Goal: Information Seeking & Learning: Learn about a topic

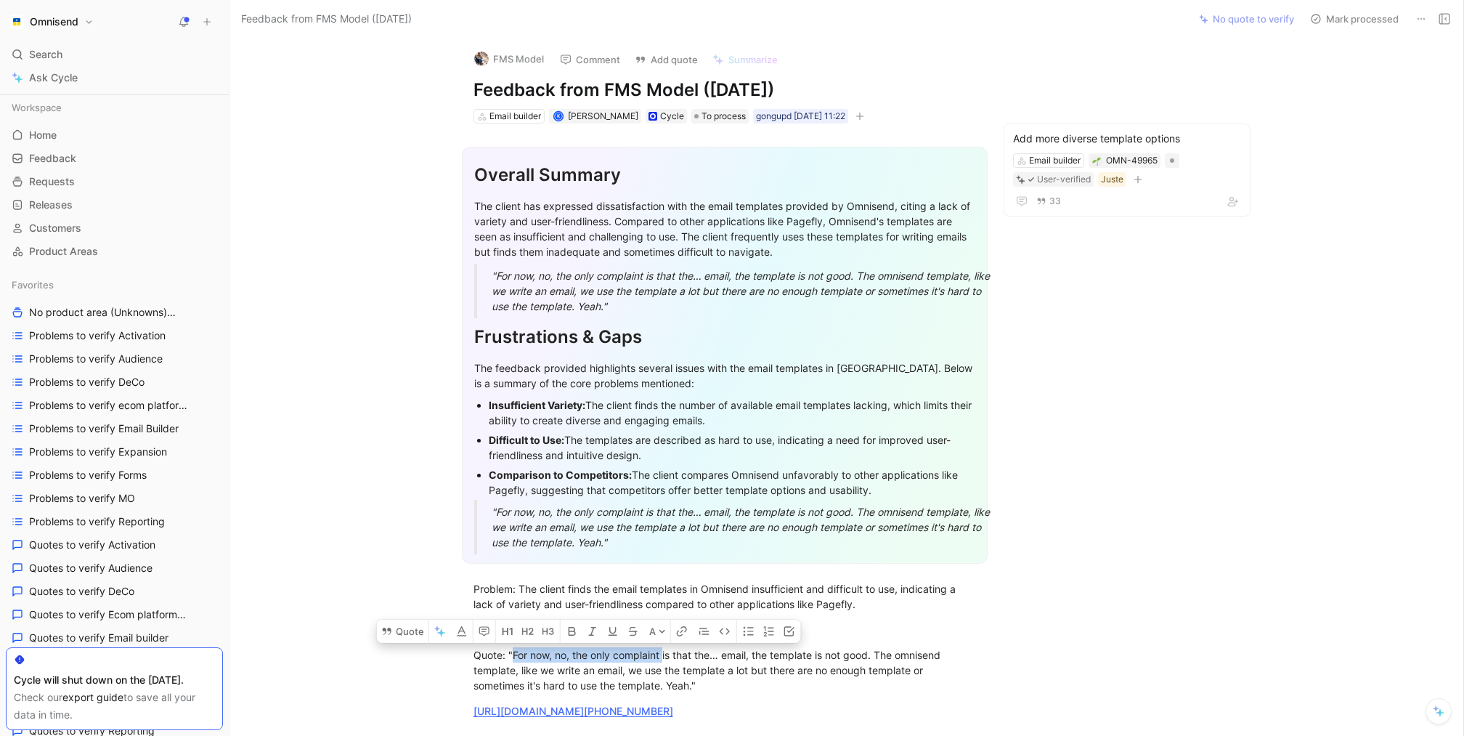
scroll to position [867, 0]
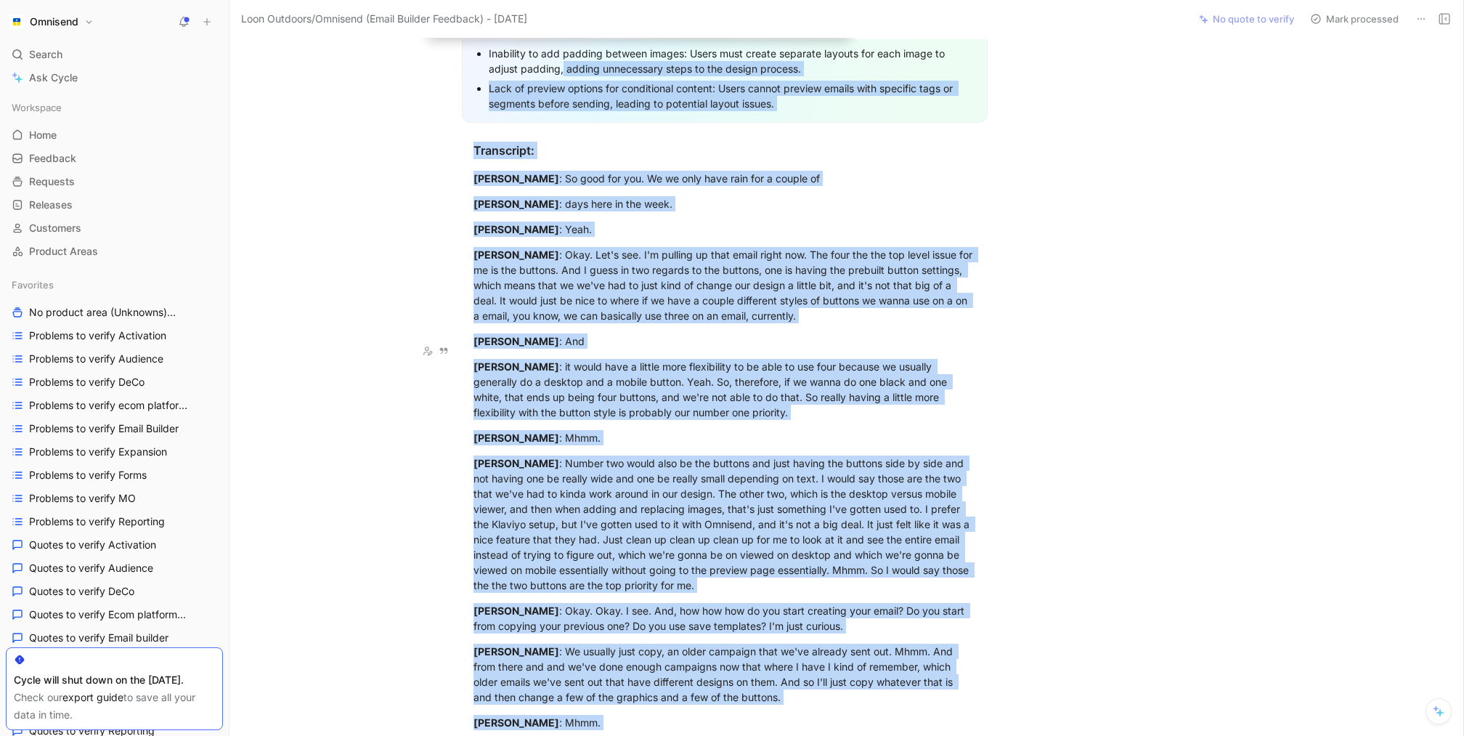
scroll to position [908, 0]
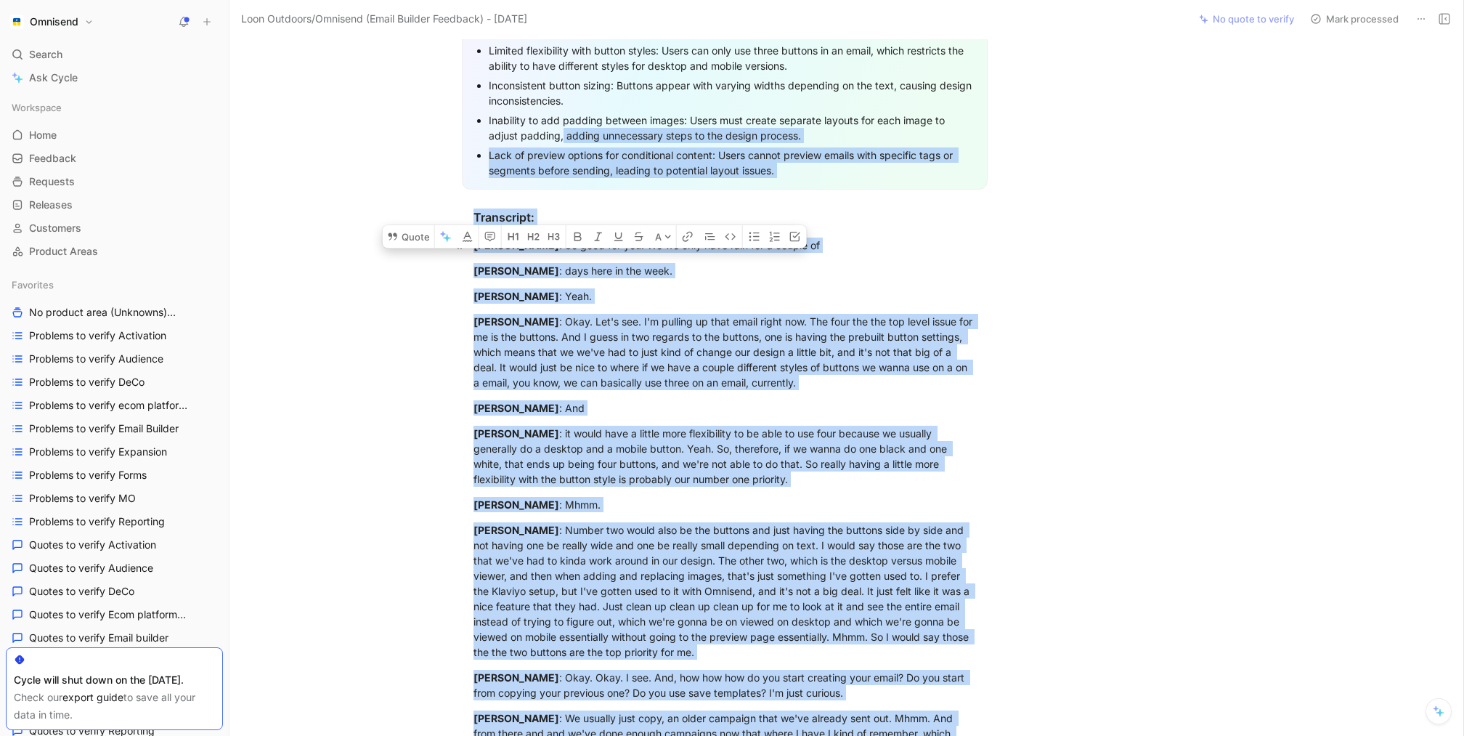
drag, startPoint x: 791, startPoint y: 502, endPoint x: 473, endPoint y: 232, distance: 416.8
copy div "Justė Cechanavičienė : So good for you. We we only have rain for a couple of Al…"
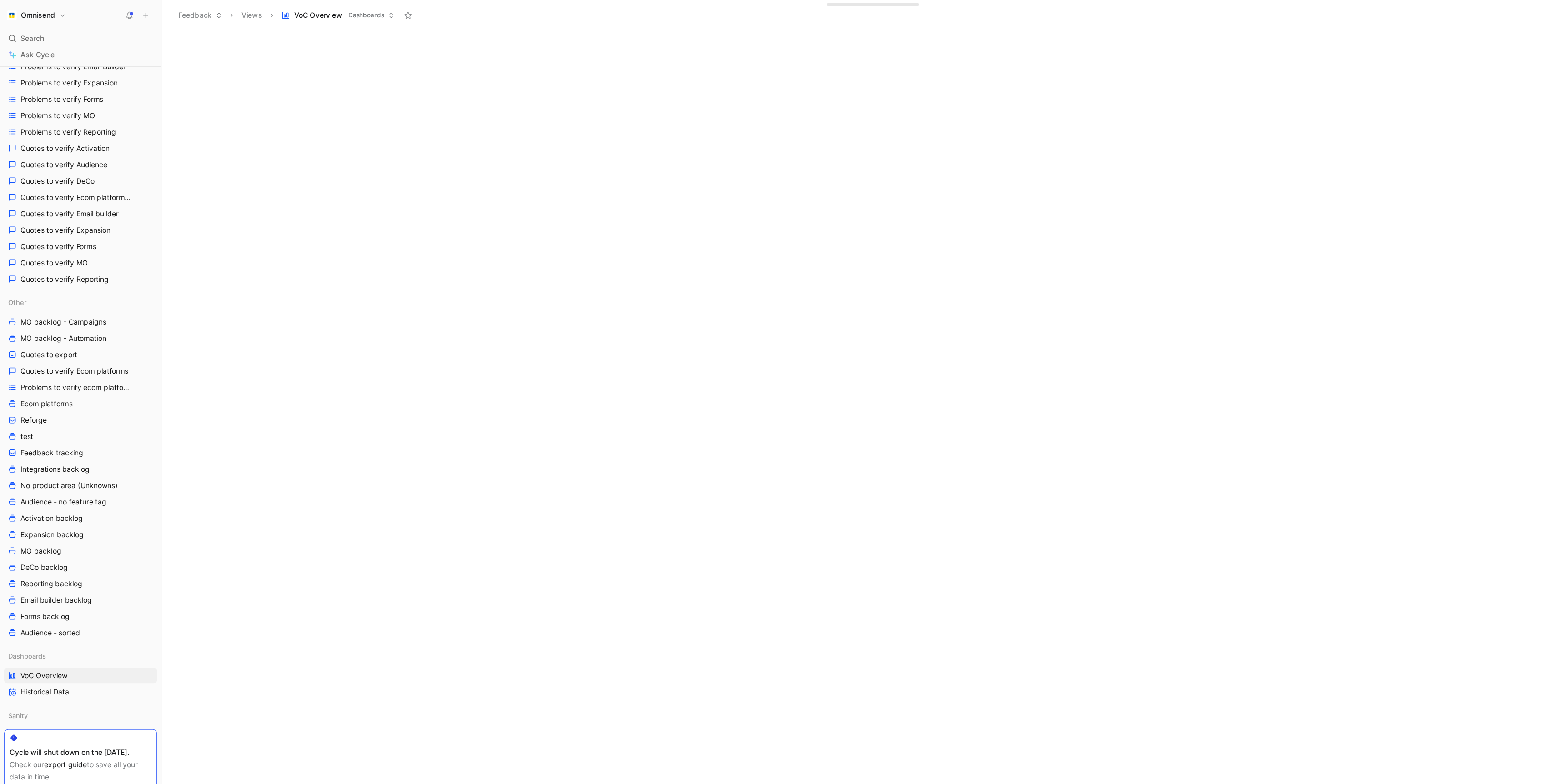
scroll to position [199, 0]
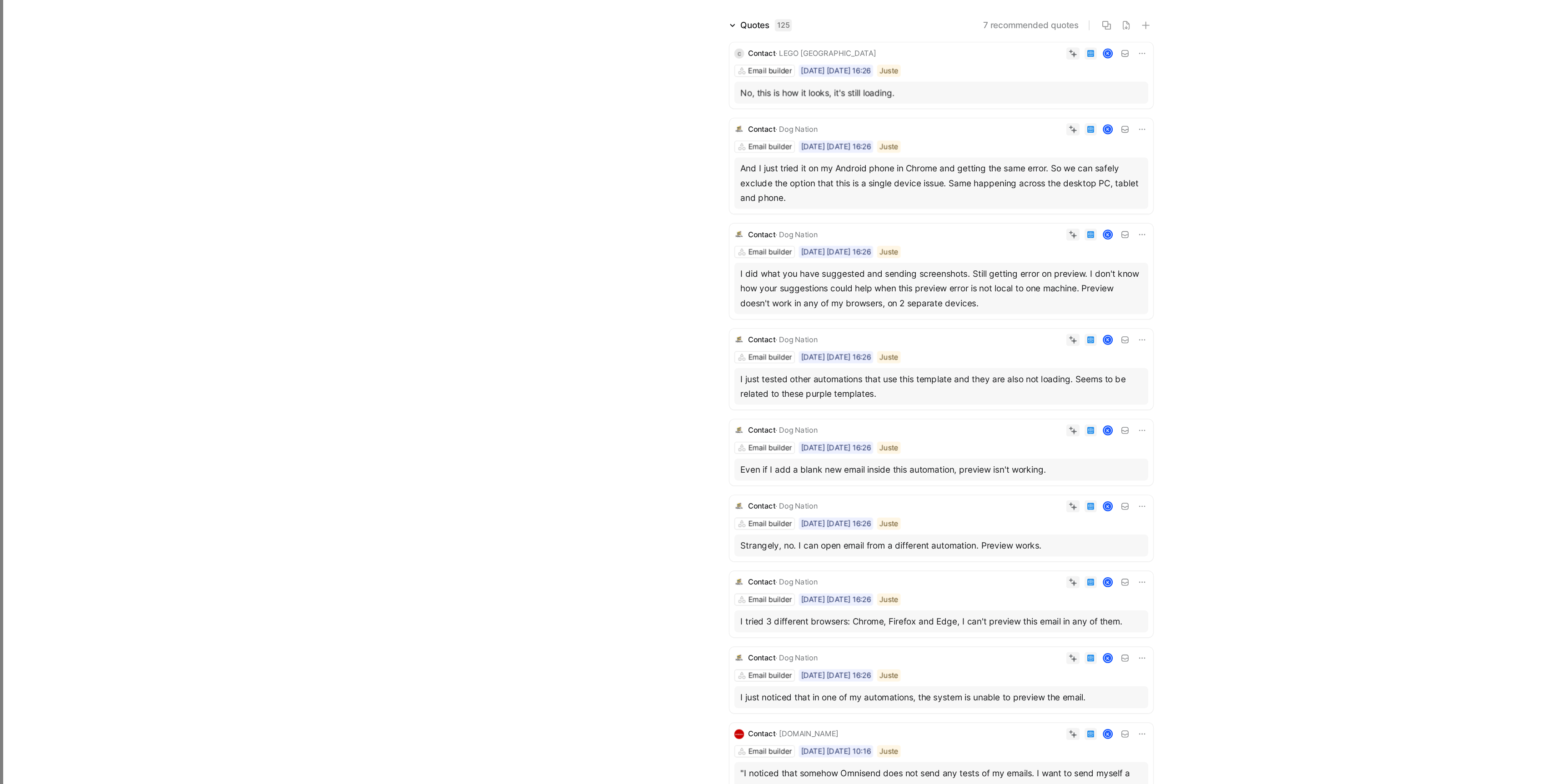
scroll to position [46, 0]
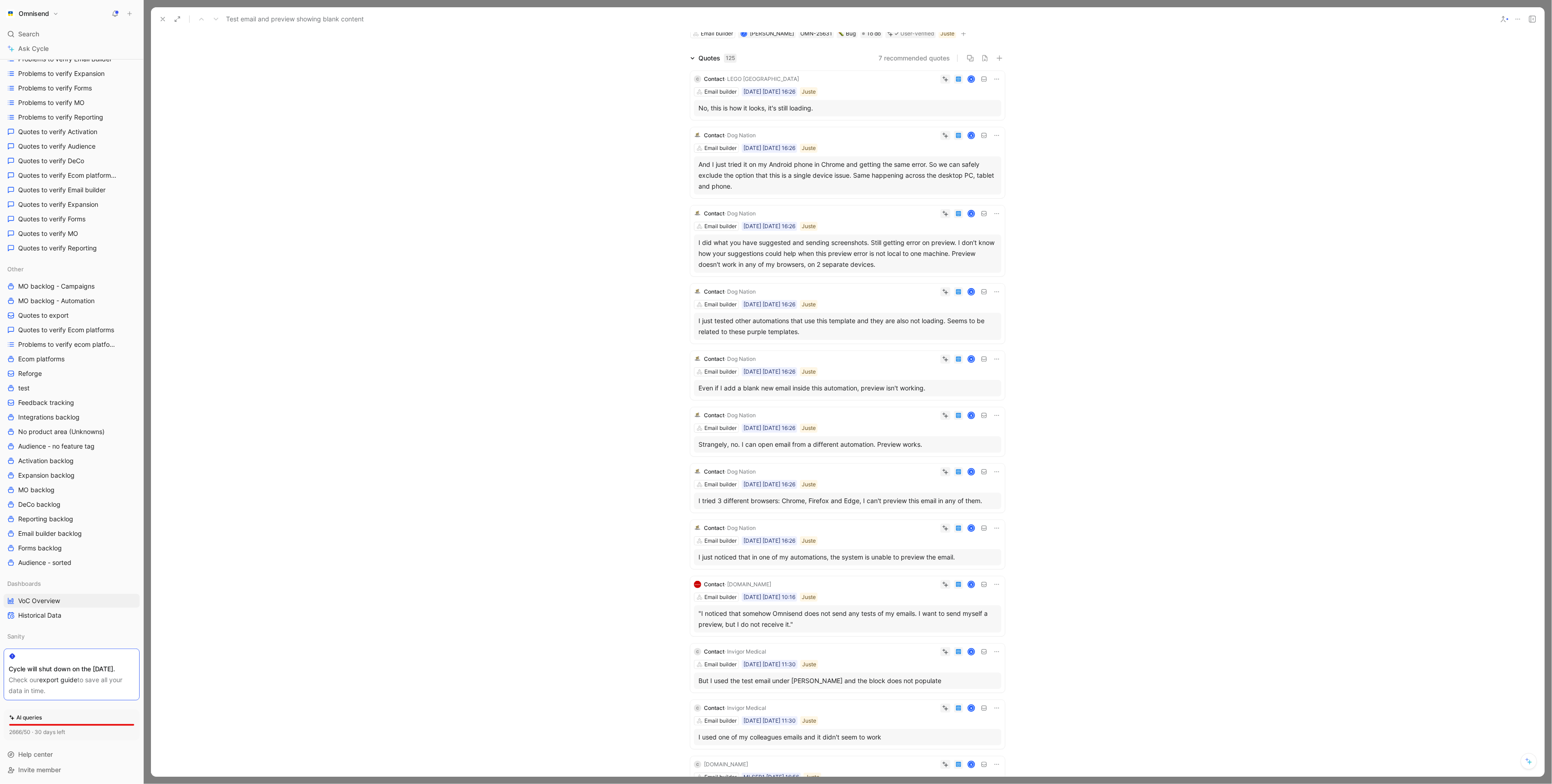
click at [165, 15] on button at bounding box center [163, 19] width 13 height 13
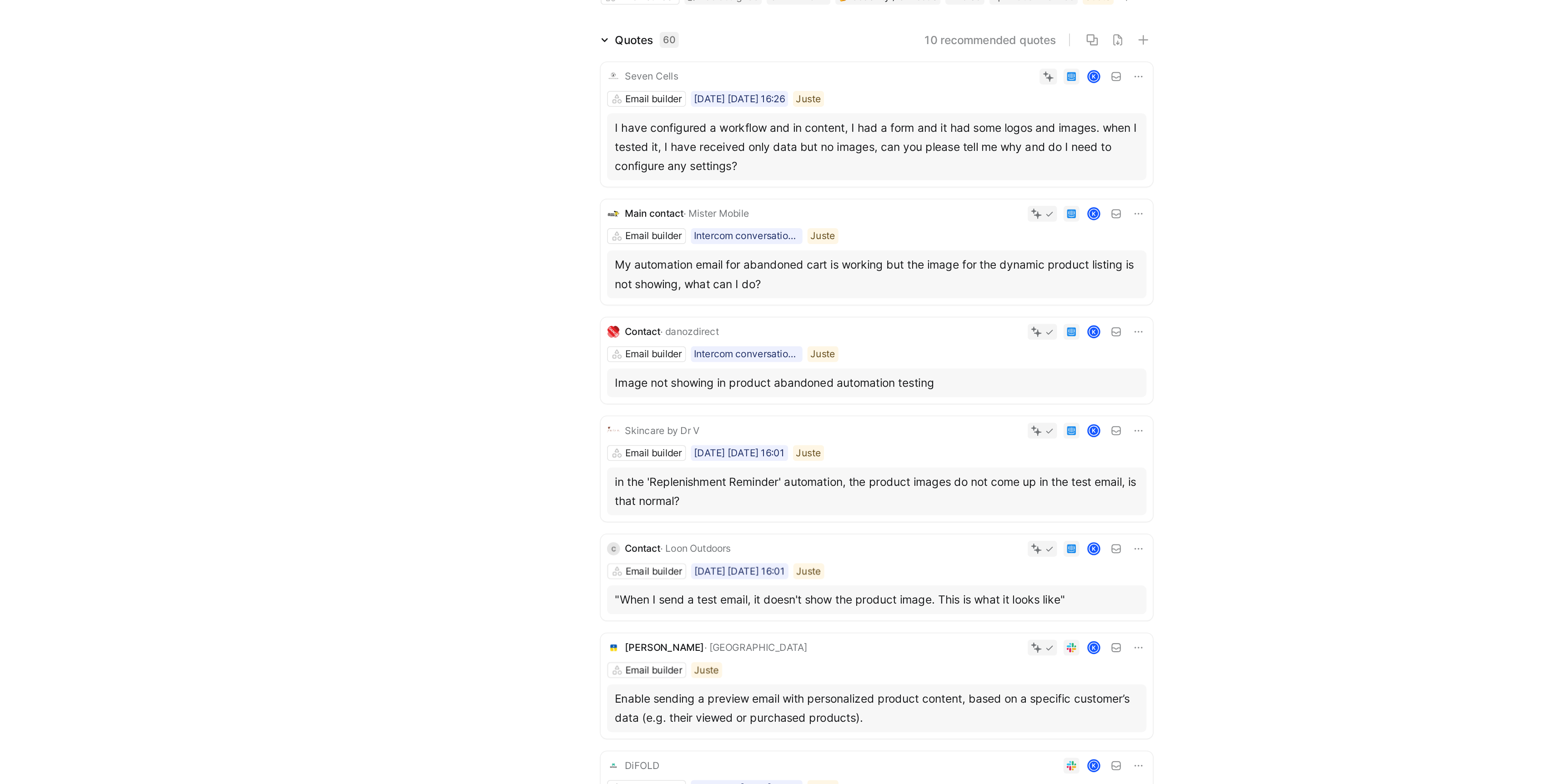
click at [824, 237] on div "My automation email for abandoned cart is working but the image for the dynamic…" at bounding box center [847, 237] width 298 height 22
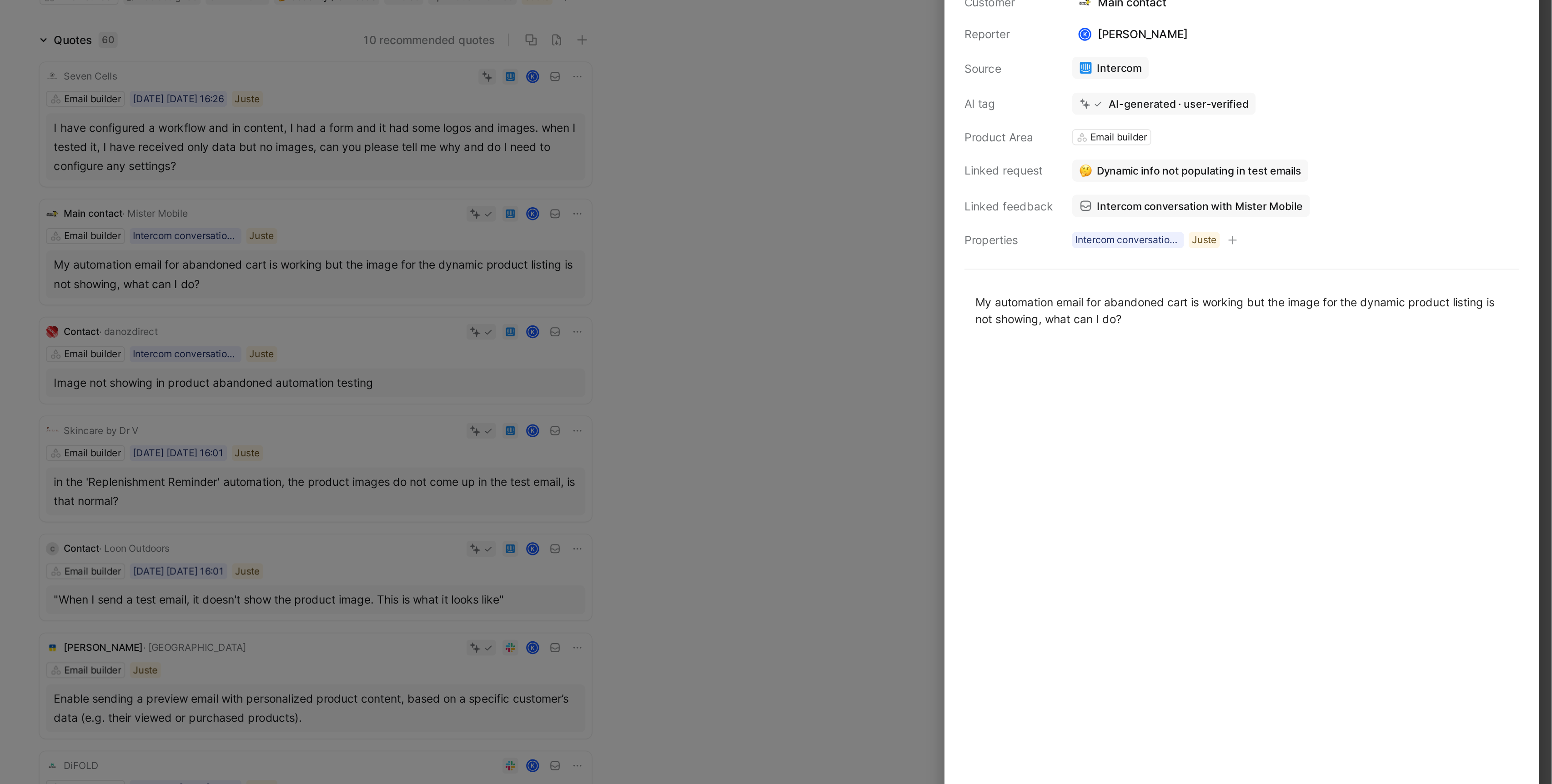
click at [1341, 192] on link "Intercom conversation with Mister Mobile" at bounding box center [1347, 198] width 135 height 13
click at [1058, 200] on div at bounding box center [776, 392] width 1552 height 784
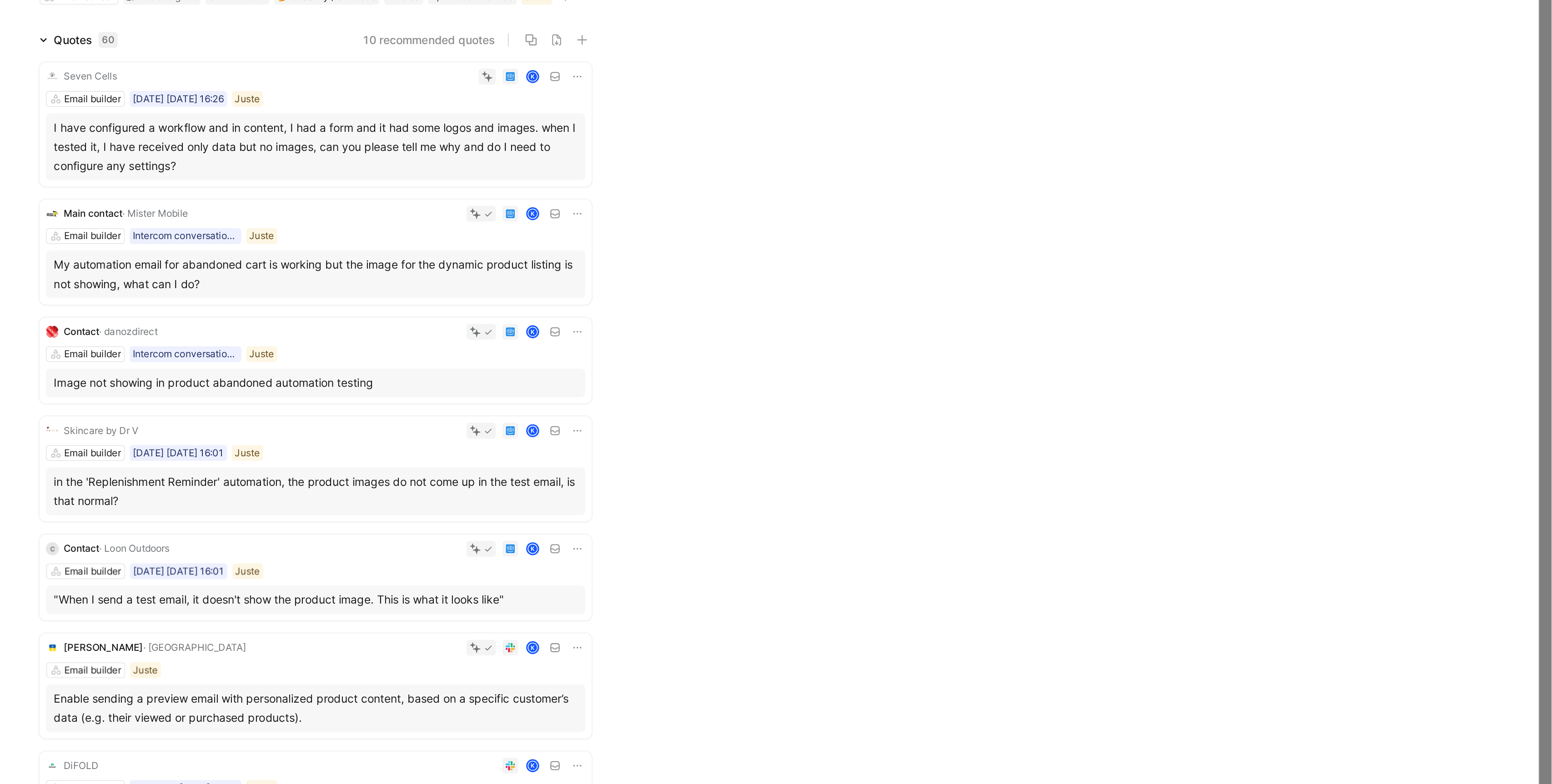
click at [864, 157] on div "I have configured a workflow and in content, I had a form and it had some logos…" at bounding box center [847, 165] width 298 height 33
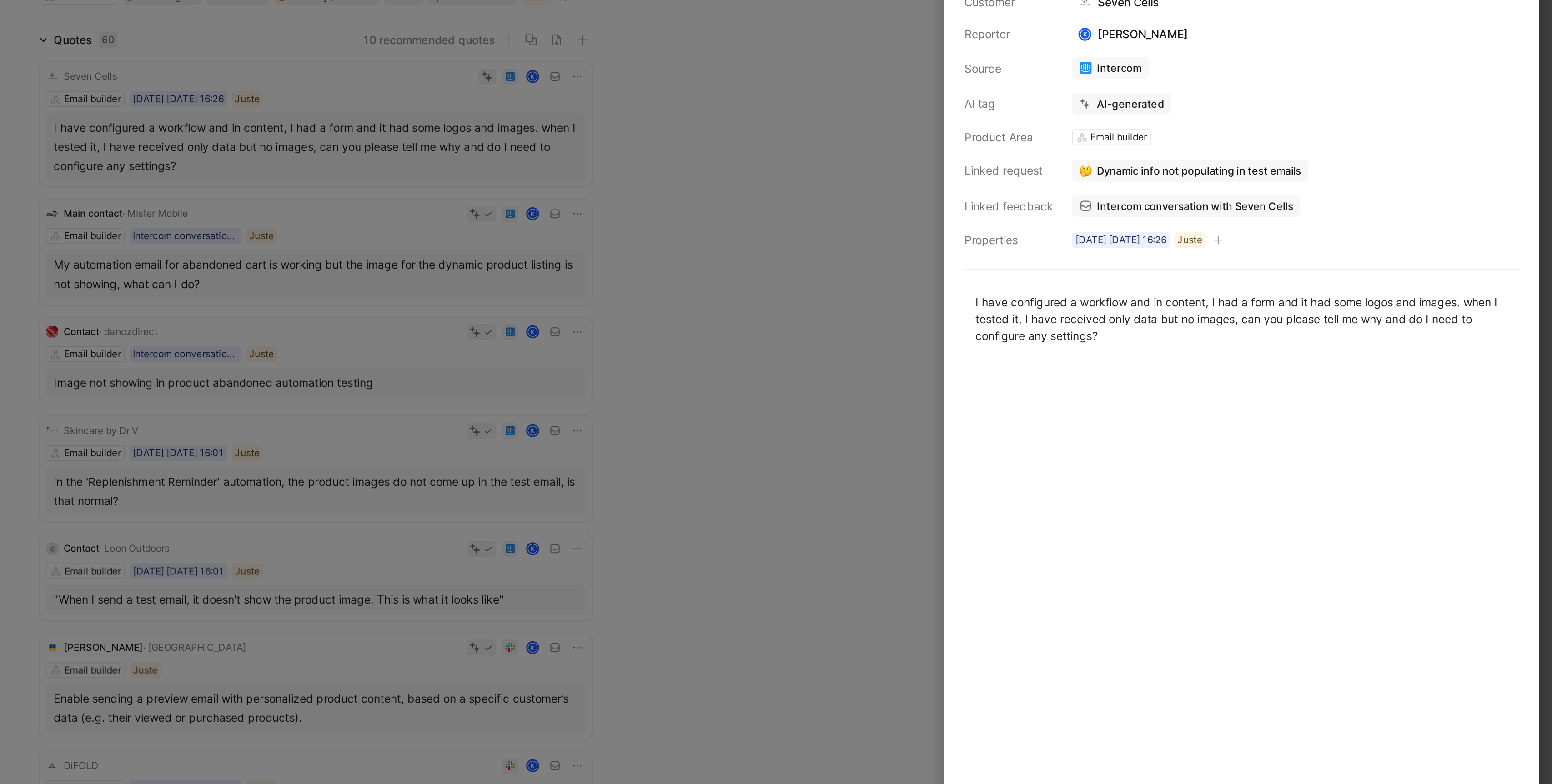
click at [1389, 194] on span "Intercom conversation with Seven Cells" at bounding box center [1348, 198] width 112 height 8
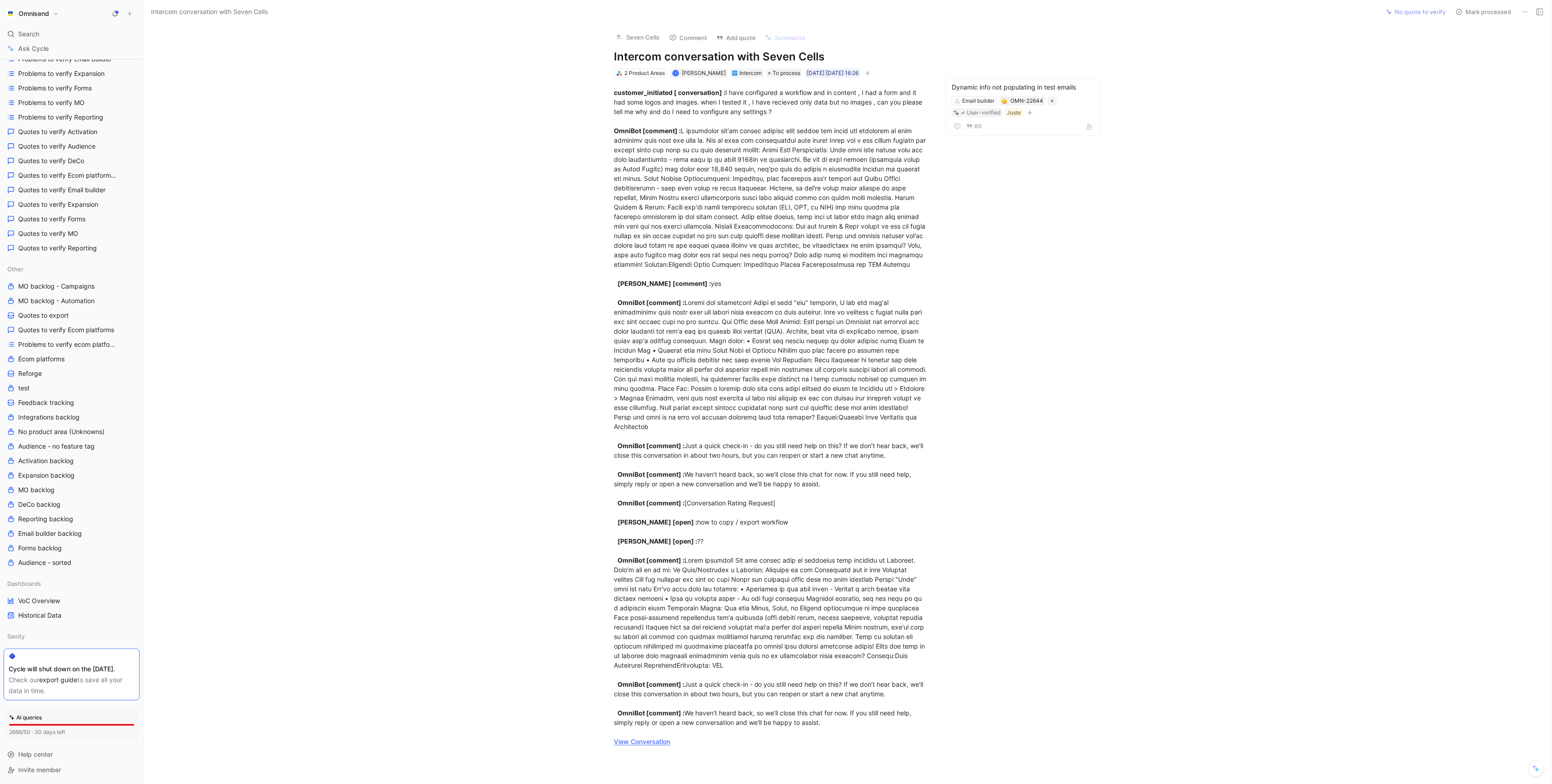
click at [700, 200] on div "customer_initiated [ conversation] : I have configured a workflow and in conten…" at bounding box center [771, 417] width 314 height 659
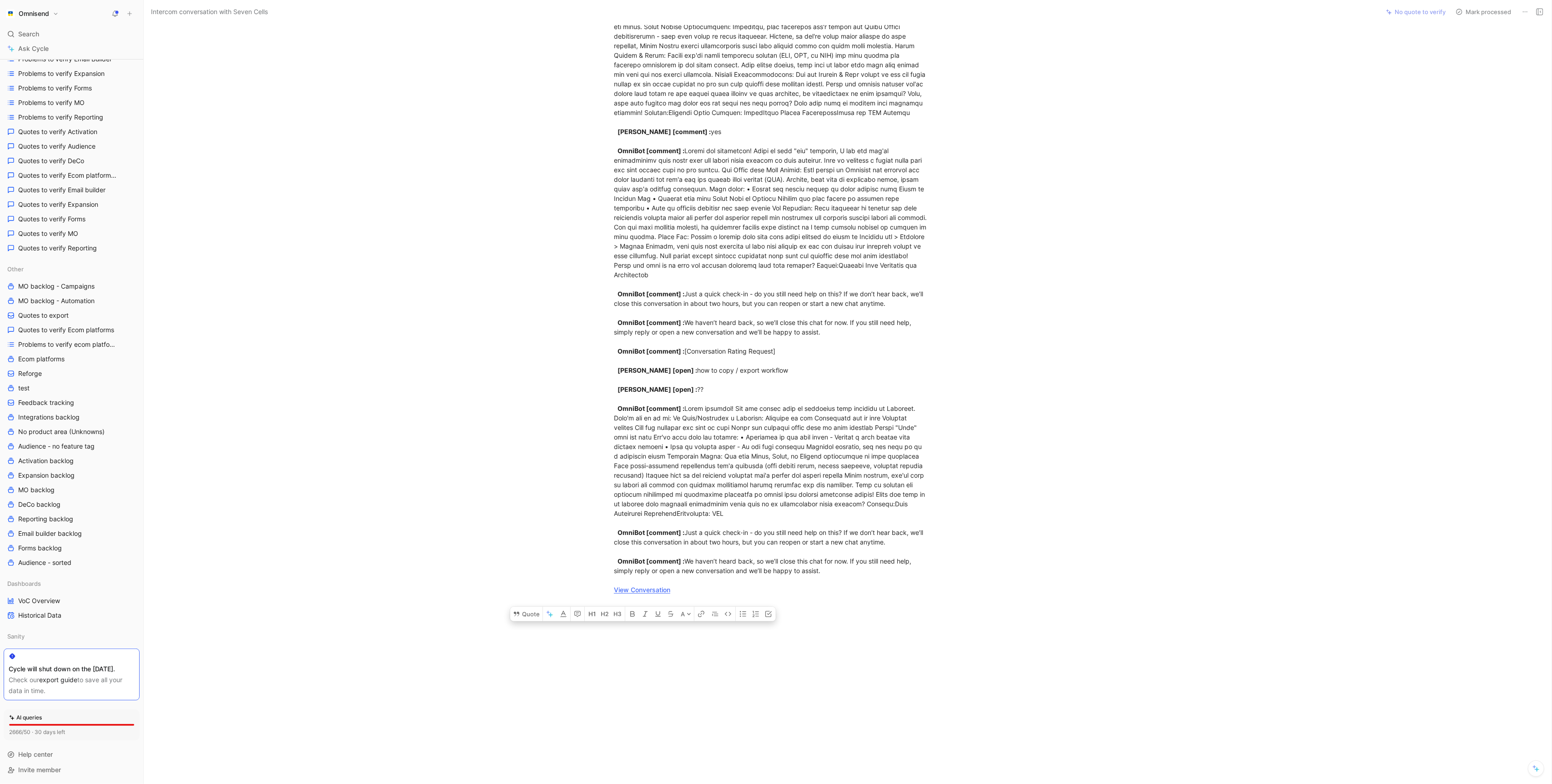
scroll to position [164, 0]
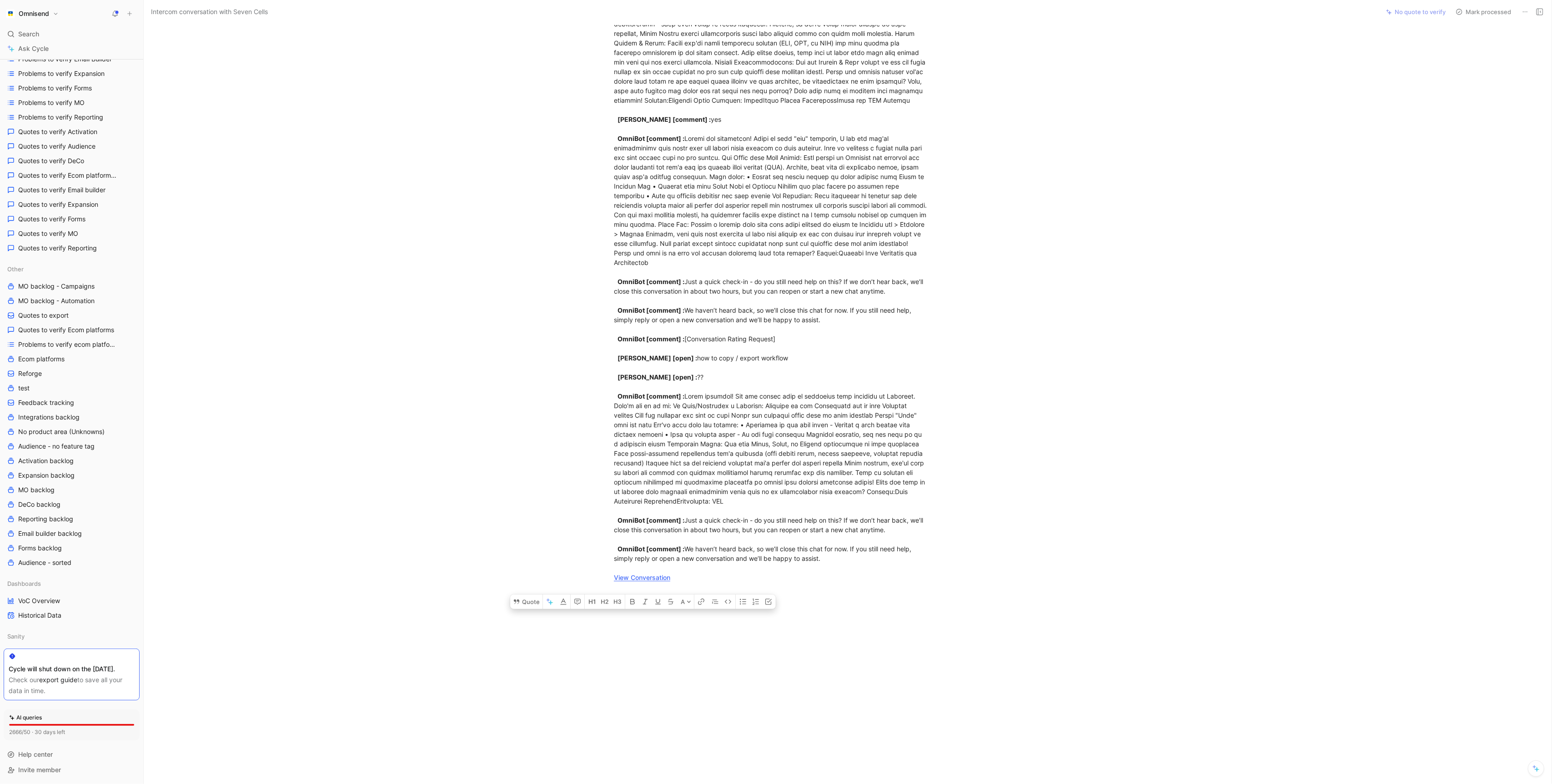
drag, startPoint x: 613, startPoint y: 95, endPoint x: 818, endPoint y: 600, distance: 545.0
click at [818, 592] on div "customer_initiated [ conversation] : I have configured a workflow and in conten…" at bounding box center [771, 253] width 1217 height 679
copy div "loremips_dolorsita [ consectetura] : E sedd eiusmodtem i utlabore etd ma aliqua…"
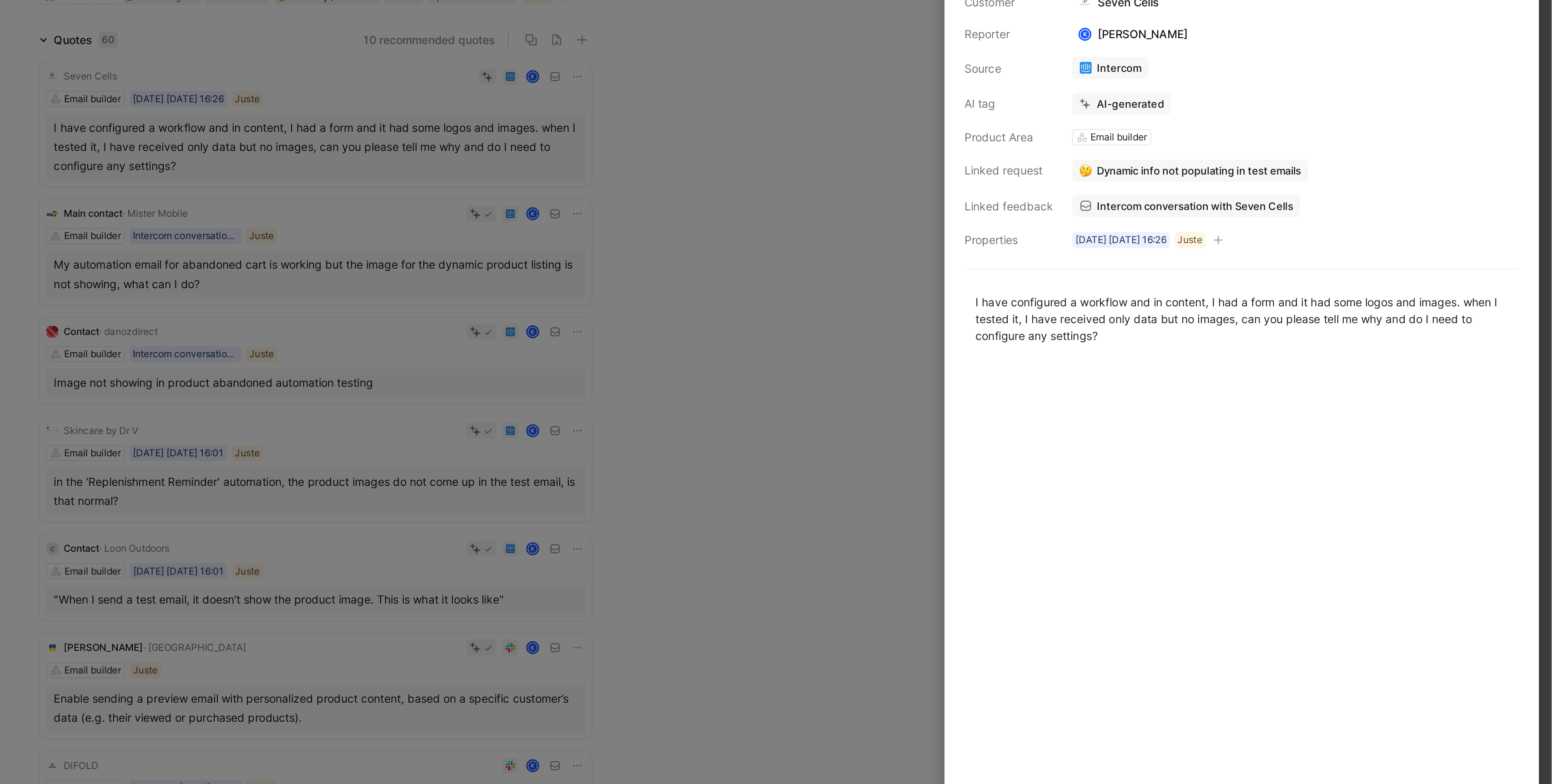
click at [1085, 261] on div at bounding box center [776, 392] width 1552 height 784
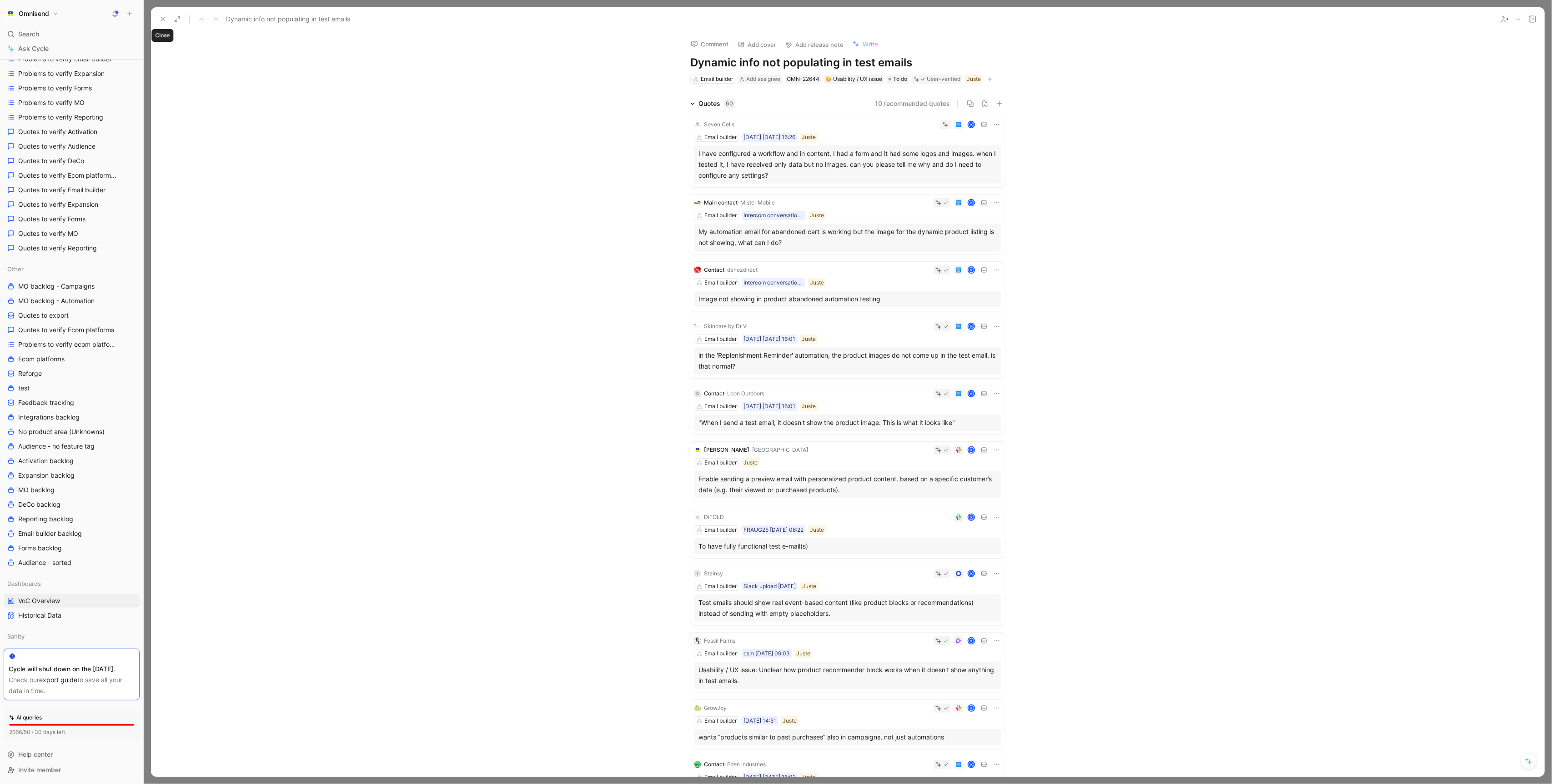
click at [160, 21] on icon at bounding box center [163, 19] width 8 height 8
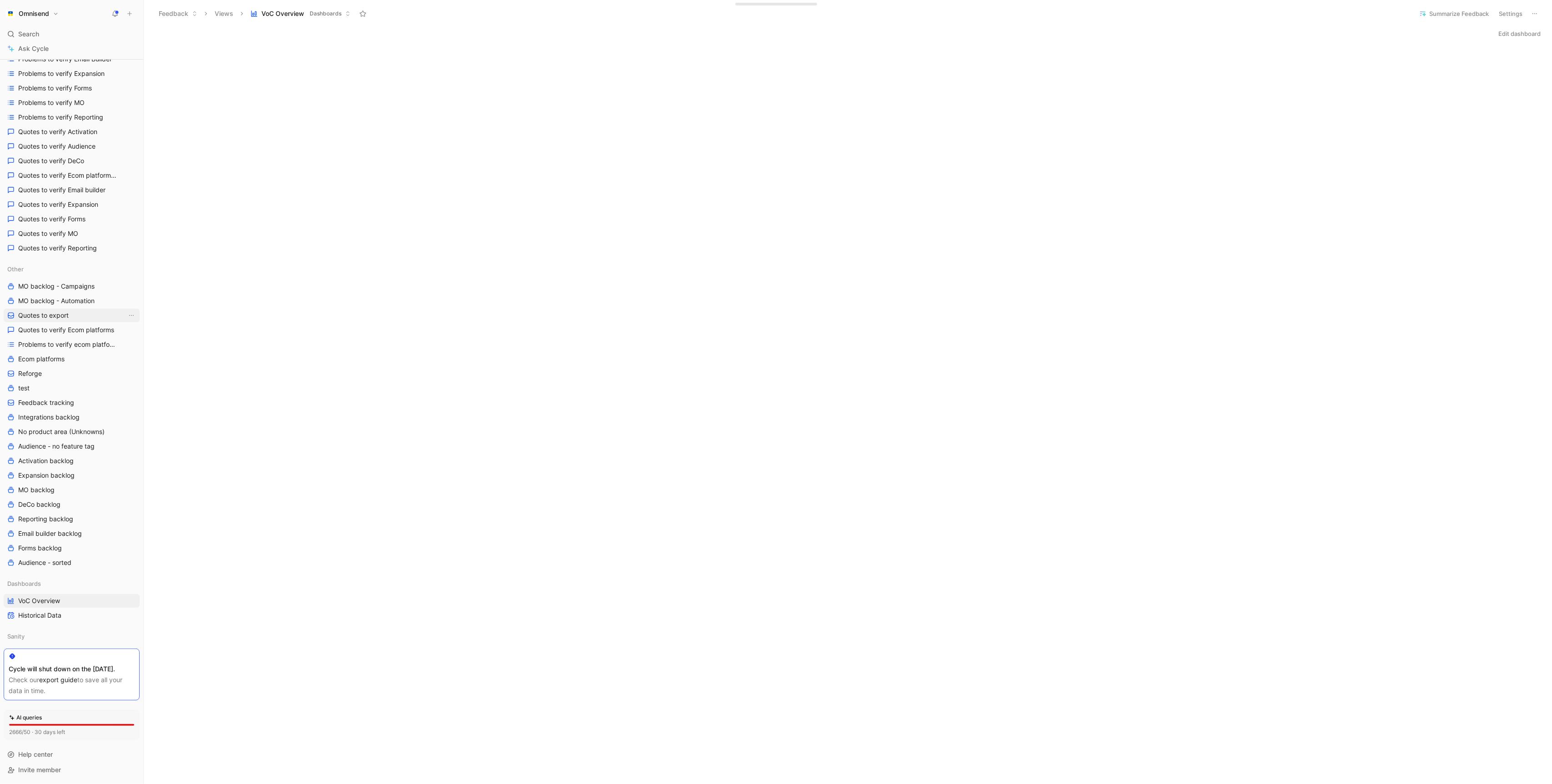
click at [62, 311] on span "Quotes to export" at bounding box center [43, 316] width 51 height 9
click at [1521, 16] on button "Settings" at bounding box center [1525, 14] width 32 height 13
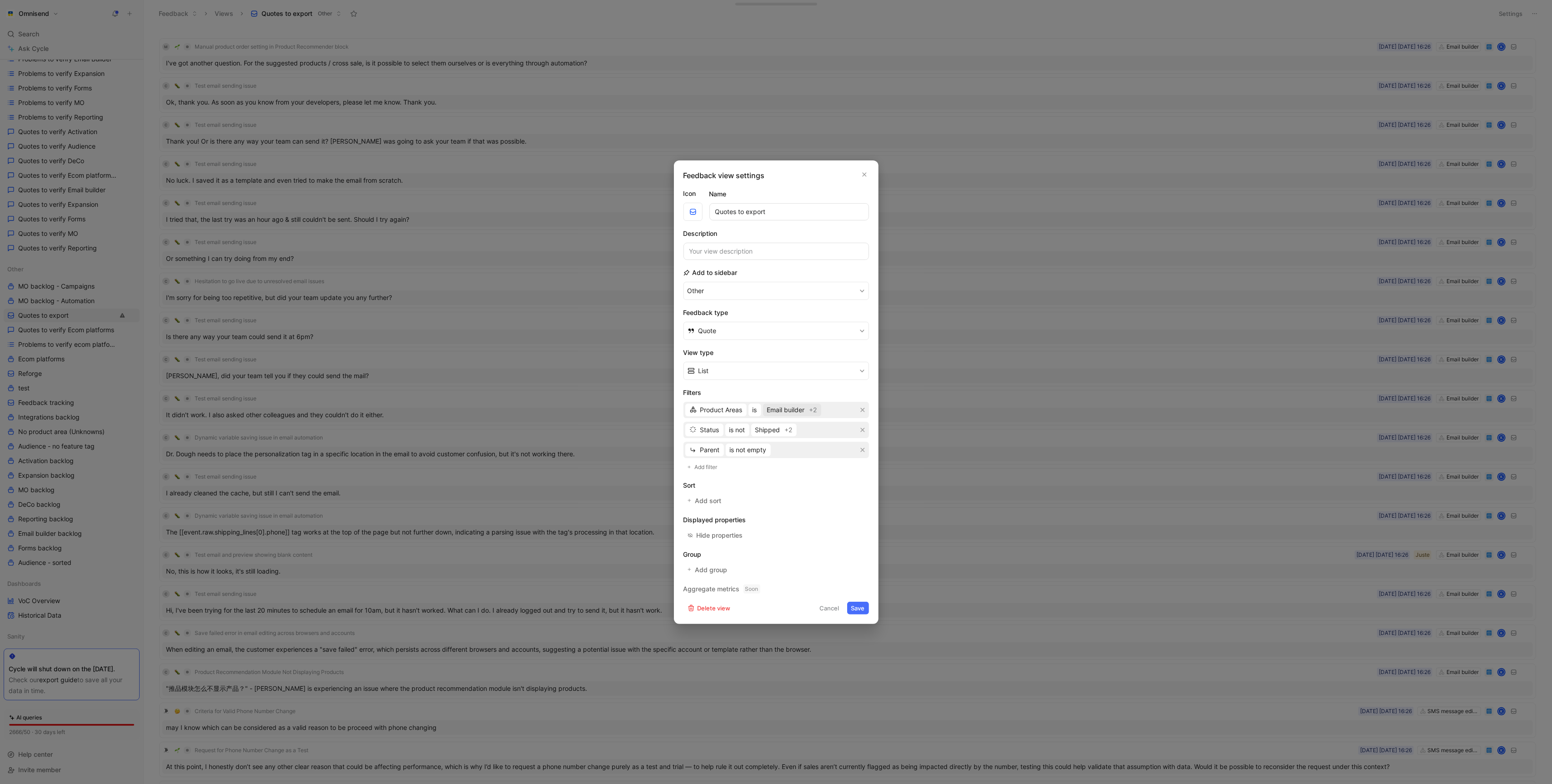
click at [786, 414] on span "Email builder" at bounding box center [786, 410] width 38 height 11
click at [696, 466] on span "Add filter" at bounding box center [706, 467] width 24 height 9
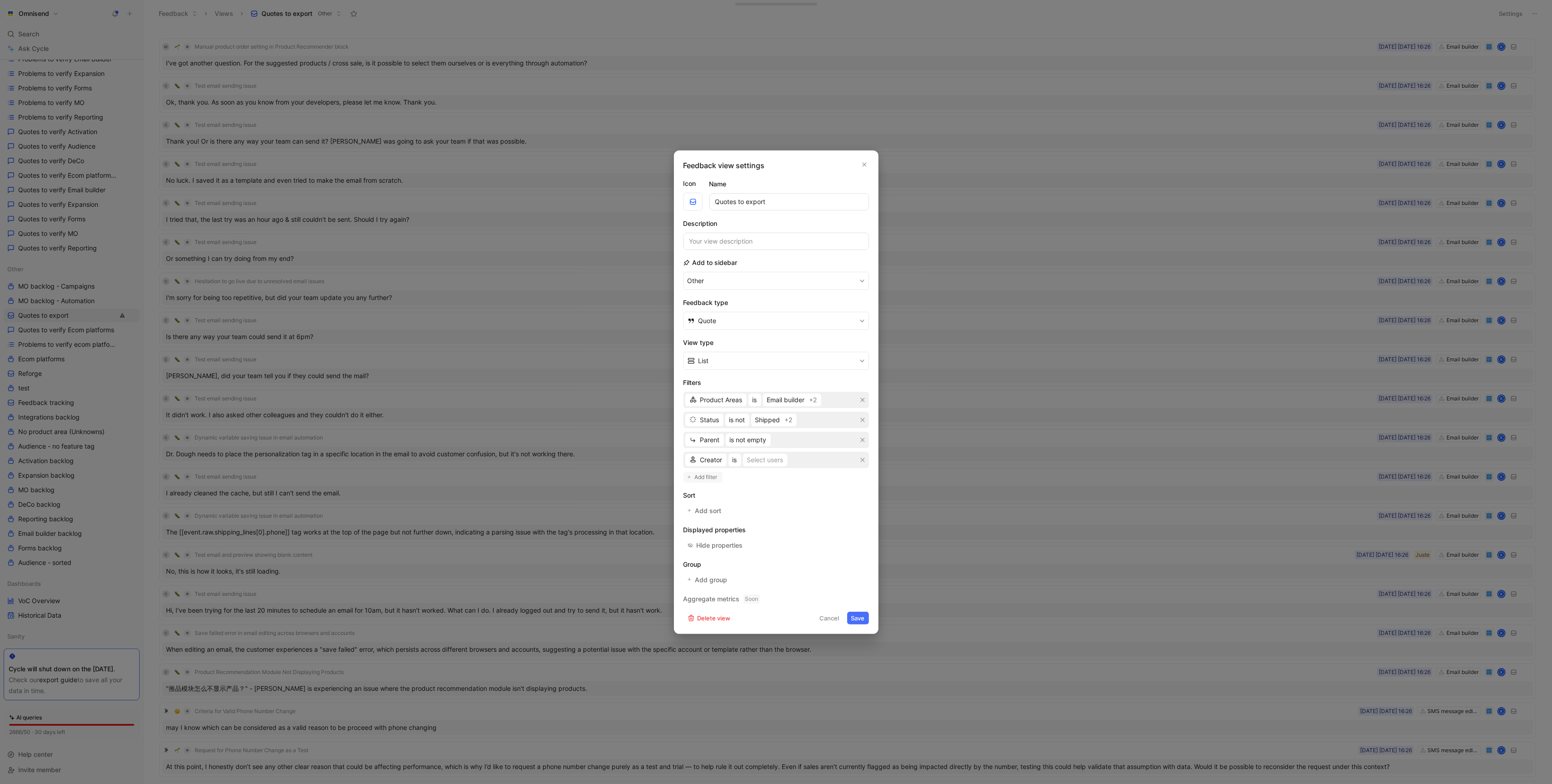
click at [696, 475] on span "Add filter" at bounding box center [706, 477] width 24 height 9
click at [711, 466] on div "Product Areas is Email builder +2 Status is not Shipped +2 Parent is not empty …" at bounding box center [776, 430] width 185 height 76
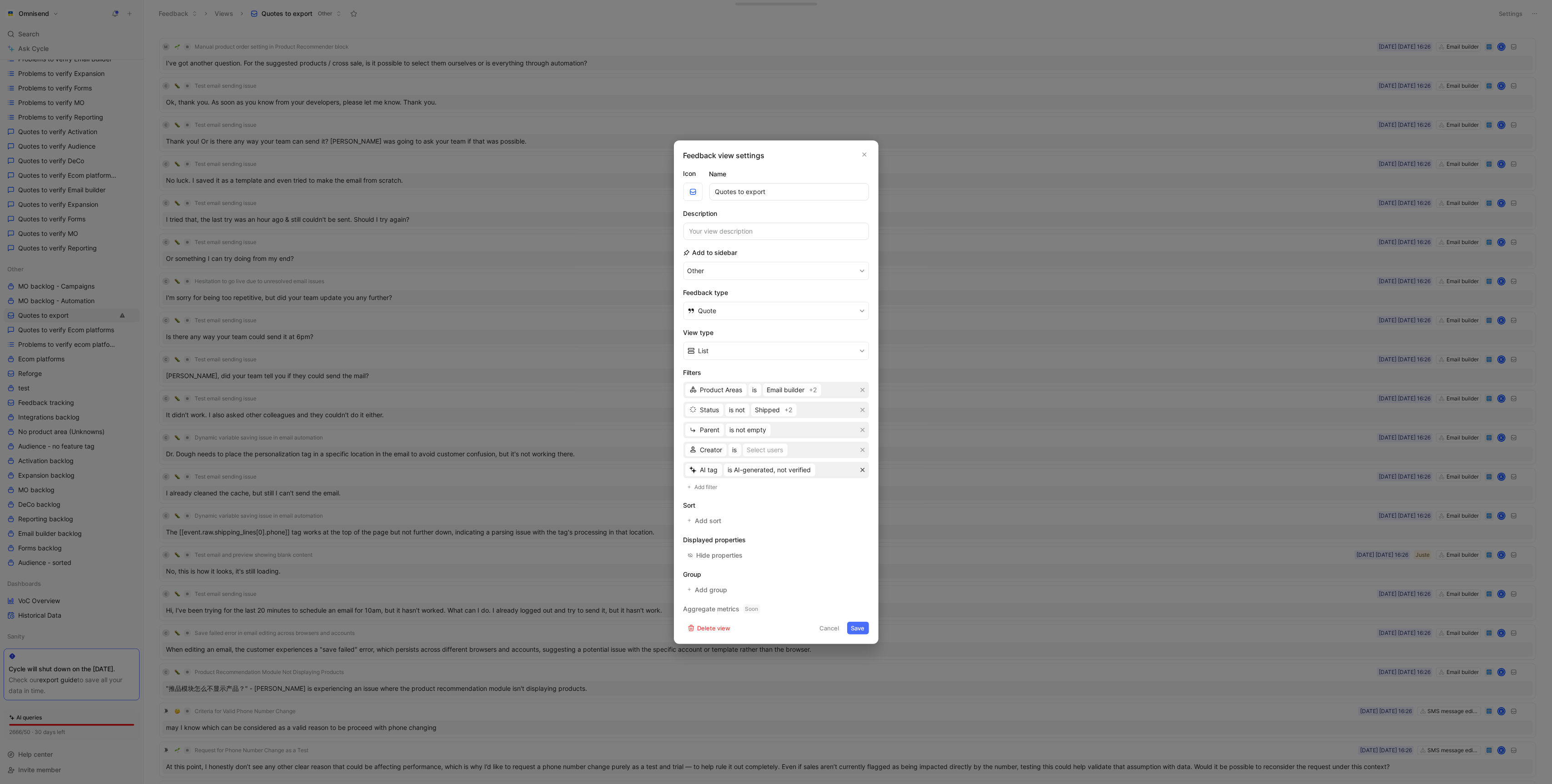
click at [862, 472] on icon "button" at bounding box center [862, 470] width 6 height 6
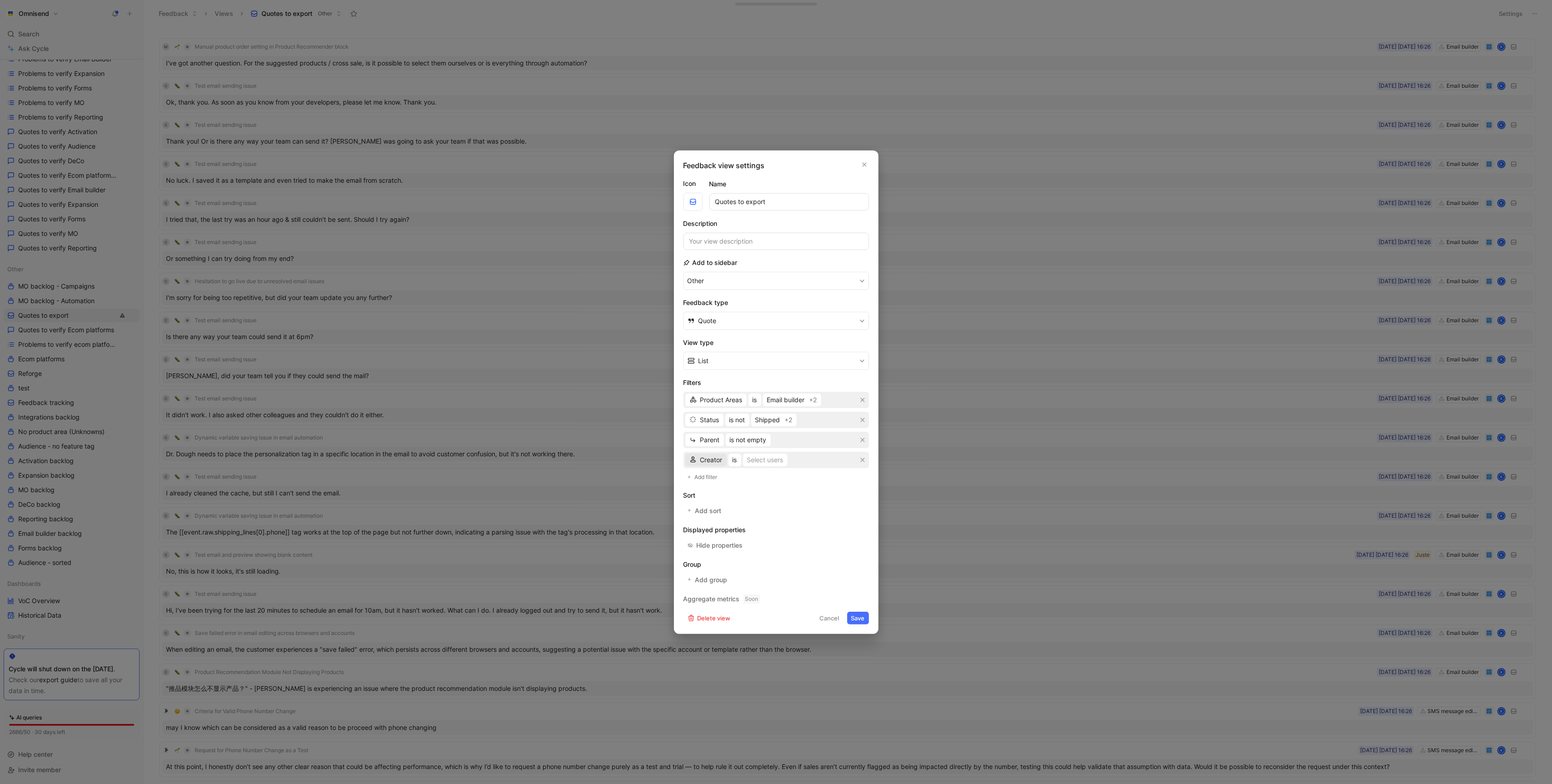
click at [717, 461] on span "Creator" at bounding box center [711, 460] width 23 height 11
click at [722, 569] on div "import" at bounding box center [728, 574] width 55 height 11
click at [757, 464] on div "Select users" at bounding box center [765, 460] width 36 height 11
click at [775, 459] on div "Select values" at bounding box center [763, 460] width 39 height 11
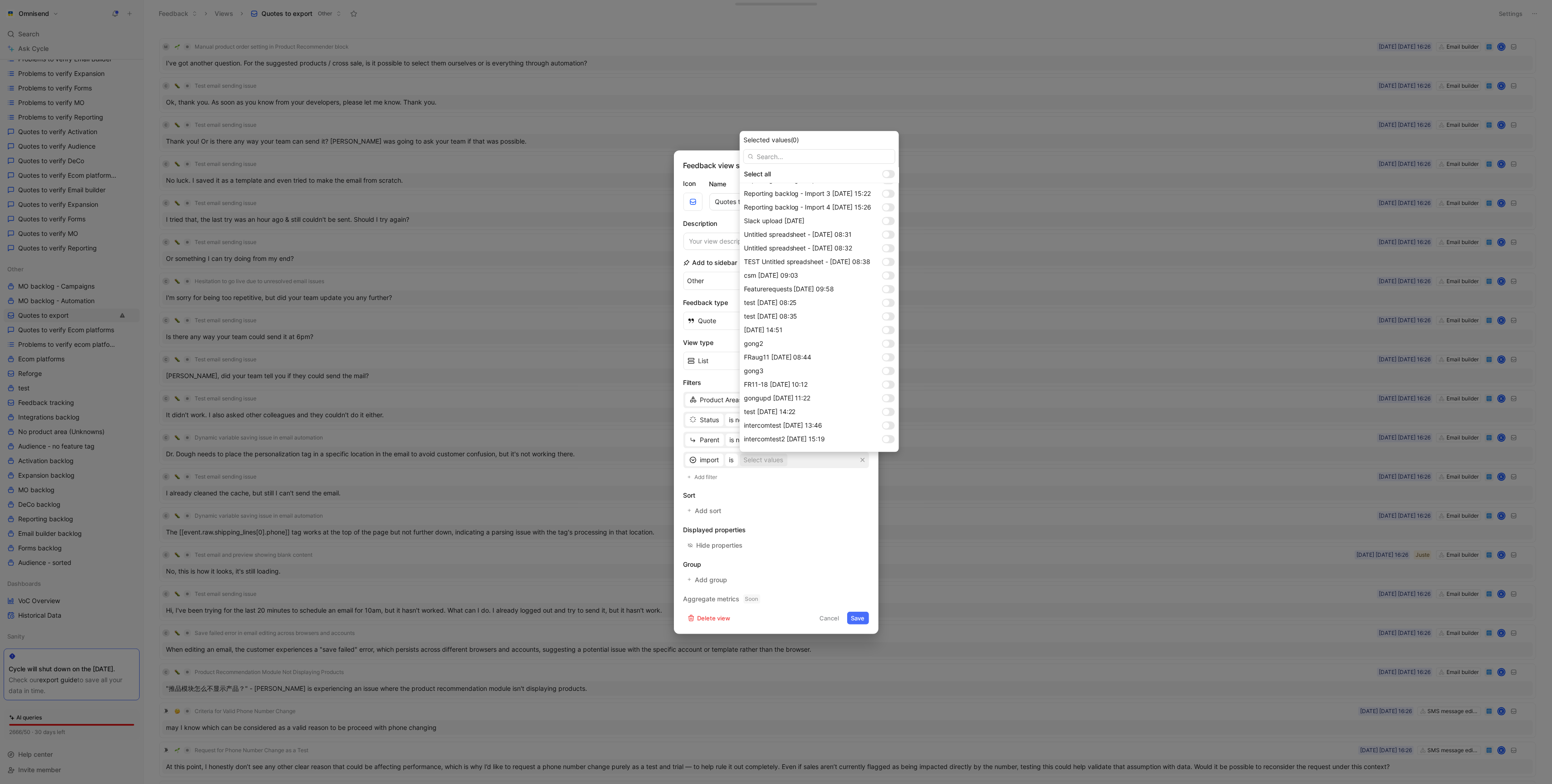
scroll to position [678, 0]
click at [888, 443] on div at bounding box center [886, 442] width 6 height 6
click at [888, 426] on div at bounding box center [886, 428] width 6 height 6
click at [889, 413] on div at bounding box center [889, 415] width 13 height 8
click at [891, 398] on div at bounding box center [889, 401] width 13 height 8
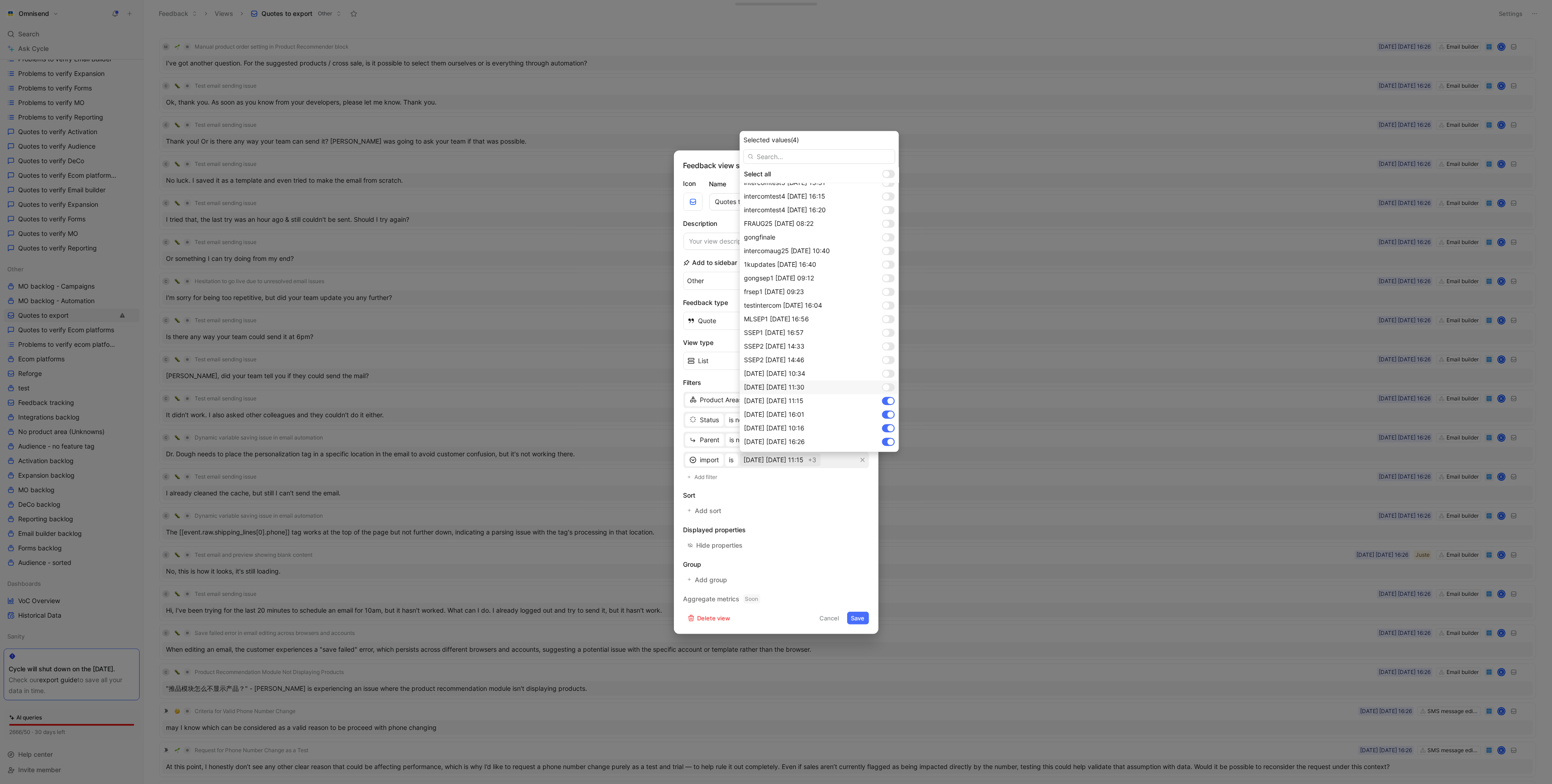
click at [894, 388] on div at bounding box center [889, 387] width 13 height 8
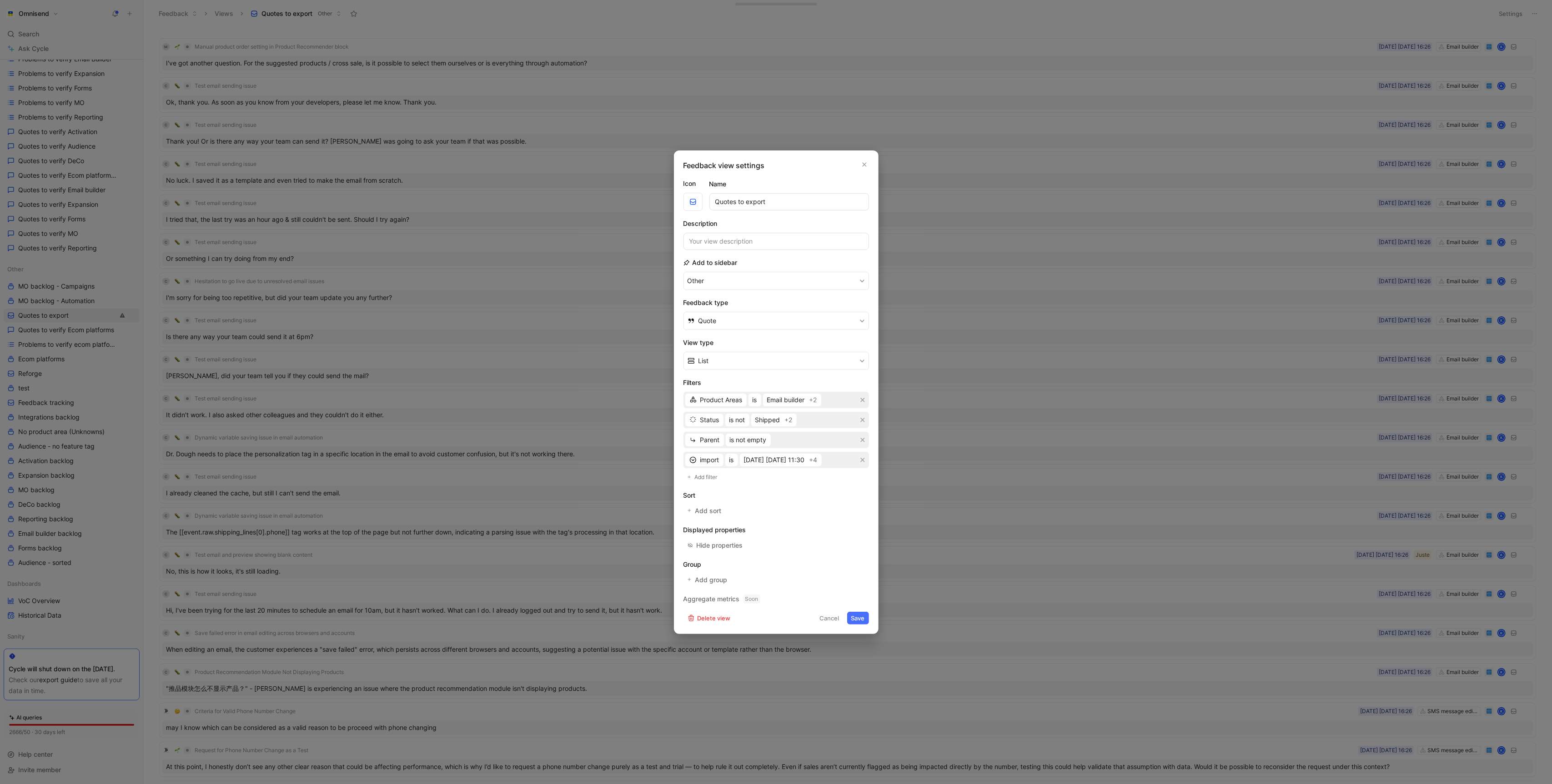
click at [859, 618] on button "Save" at bounding box center [858, 618] width 22 height 13
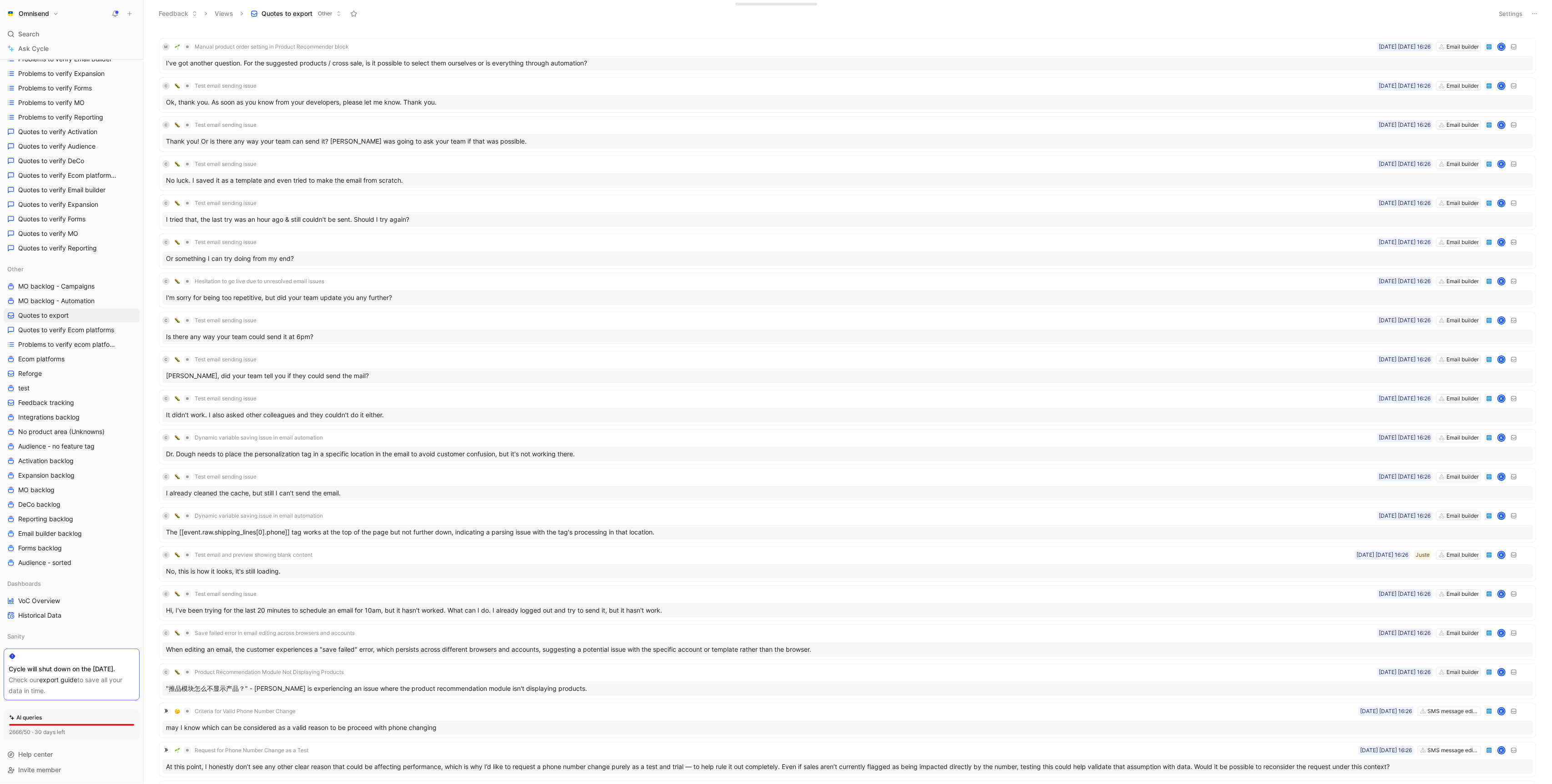
click at [1514, 11] on button "Settings" at bounding box center [1511, 14] width 32 height 13
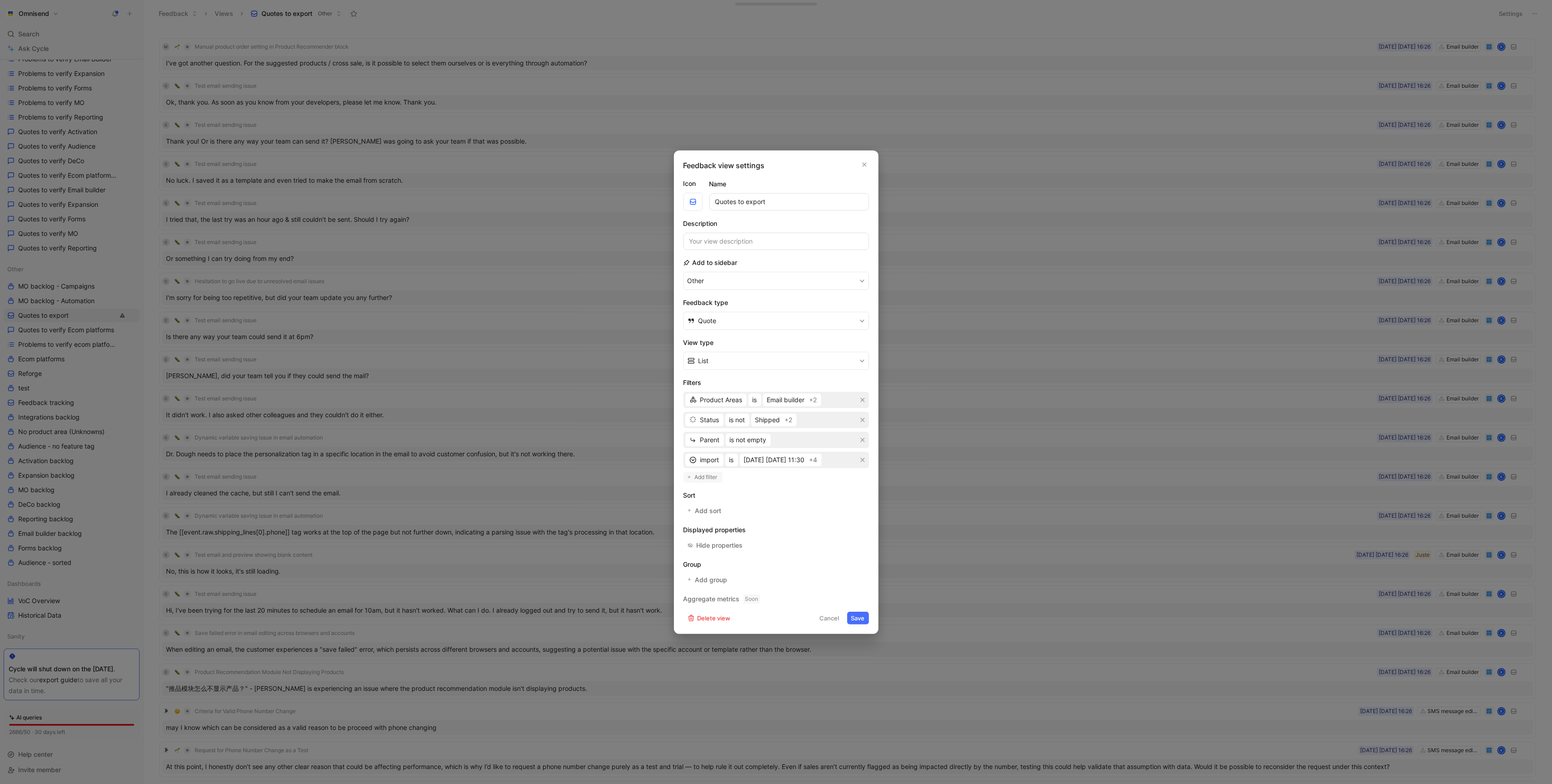
click at [714, 482] on button "Add filter" at bounding box center [703, 477] width 39 height 11
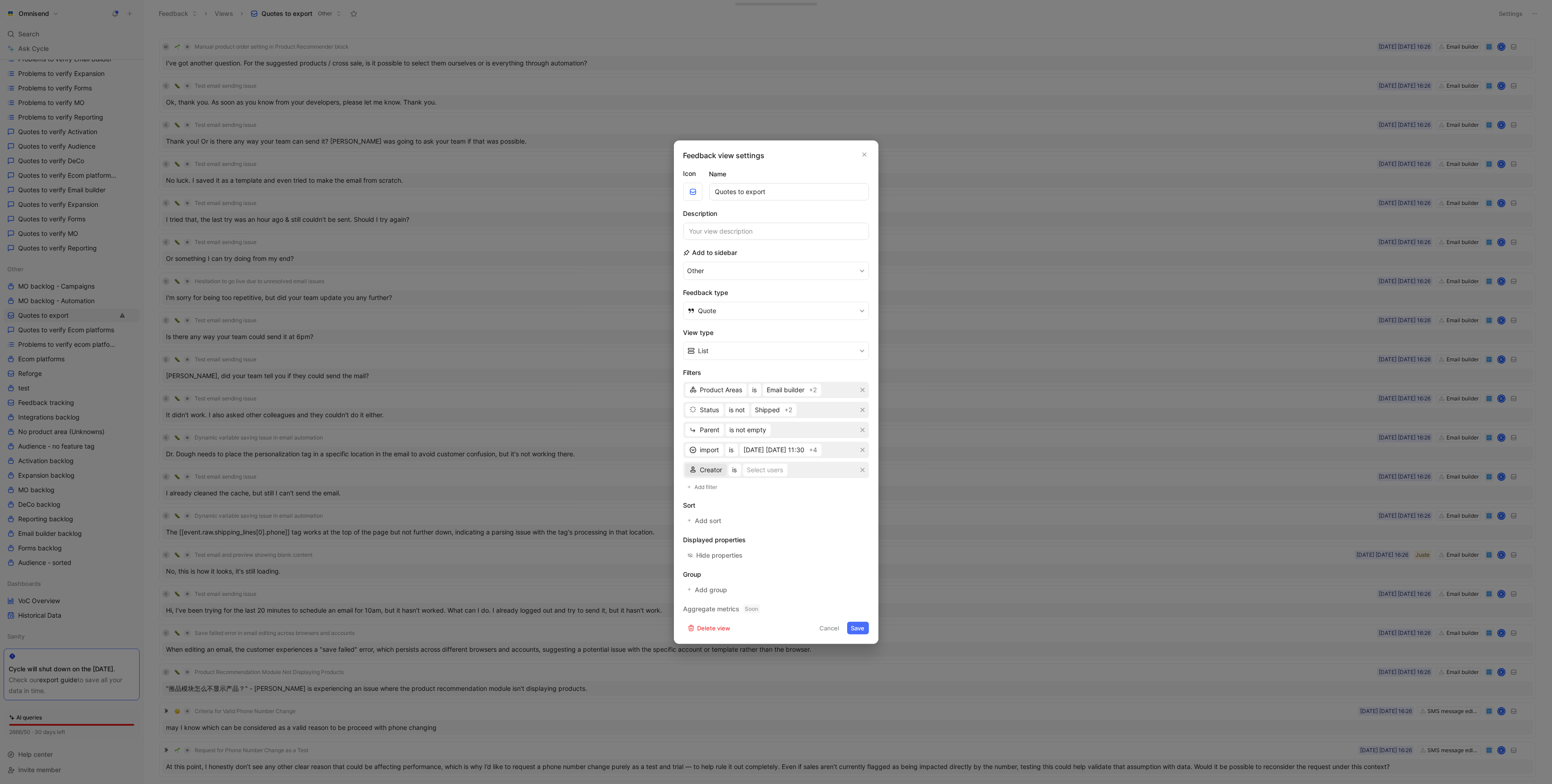
click at [711, 467] on span "Creator" at bounding box center [711, 470] width 23 height 11
click at [861, 153] on button "button" at bounding box center [864, 155] width 9 height 9
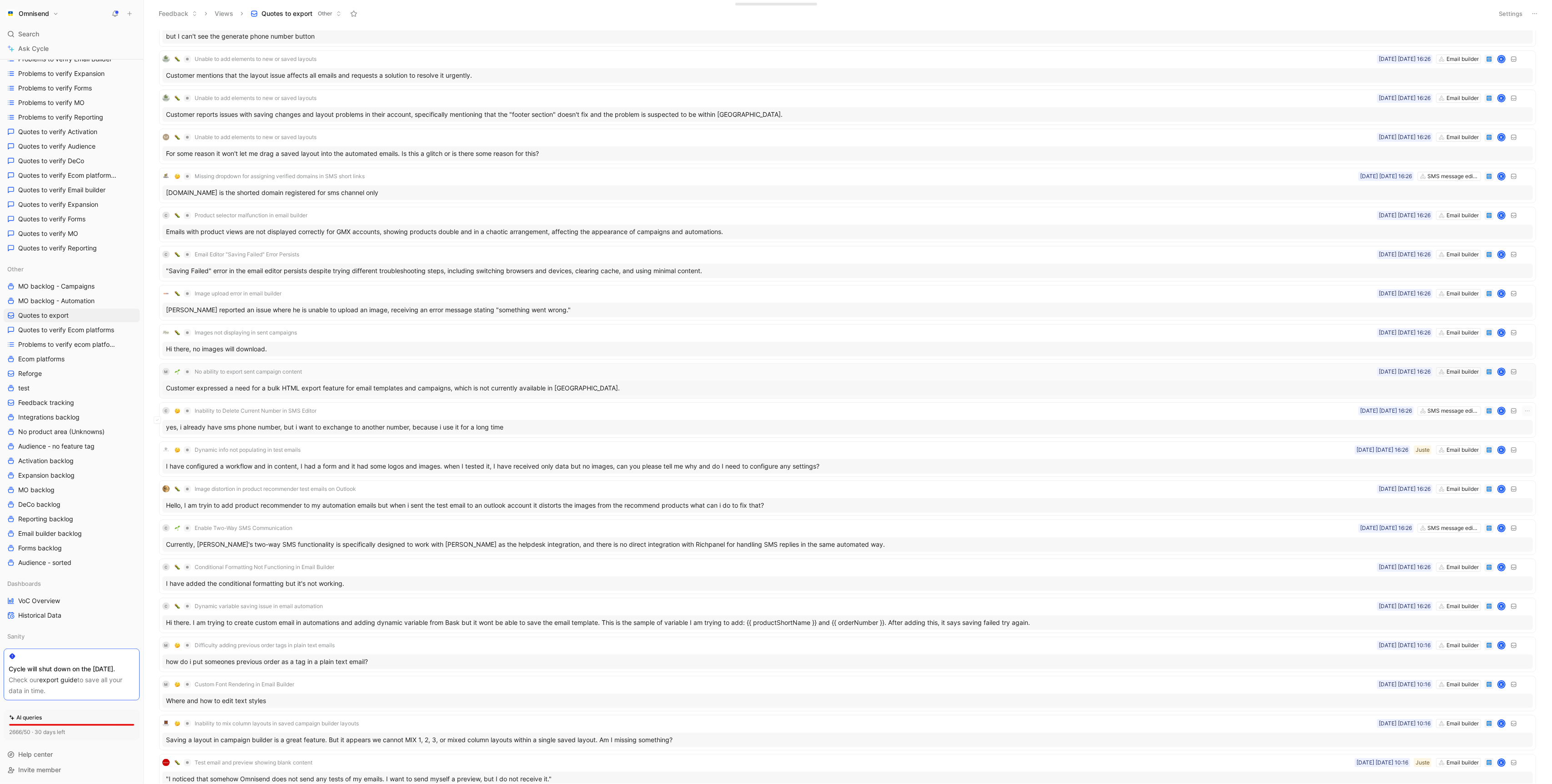
scroll to position [1426, 0]
click at [197, 494] on div "Open Change Unlink" at bounding box center [244, 500] width 145 height 16
click at [197, 497] on button "Open" at bounding box center [190, 500] width 33 height 13
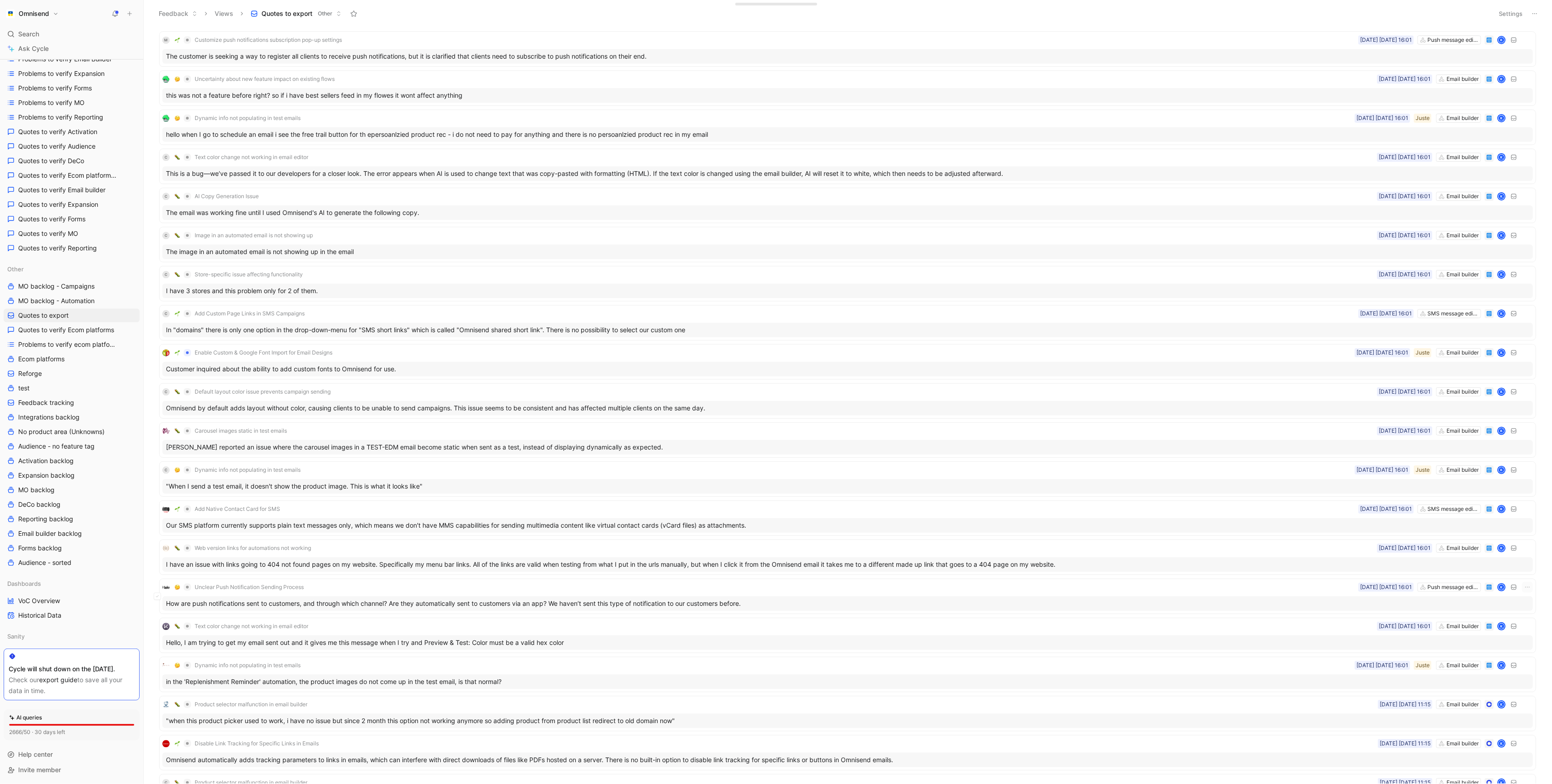
scroll to position [2924, 0]
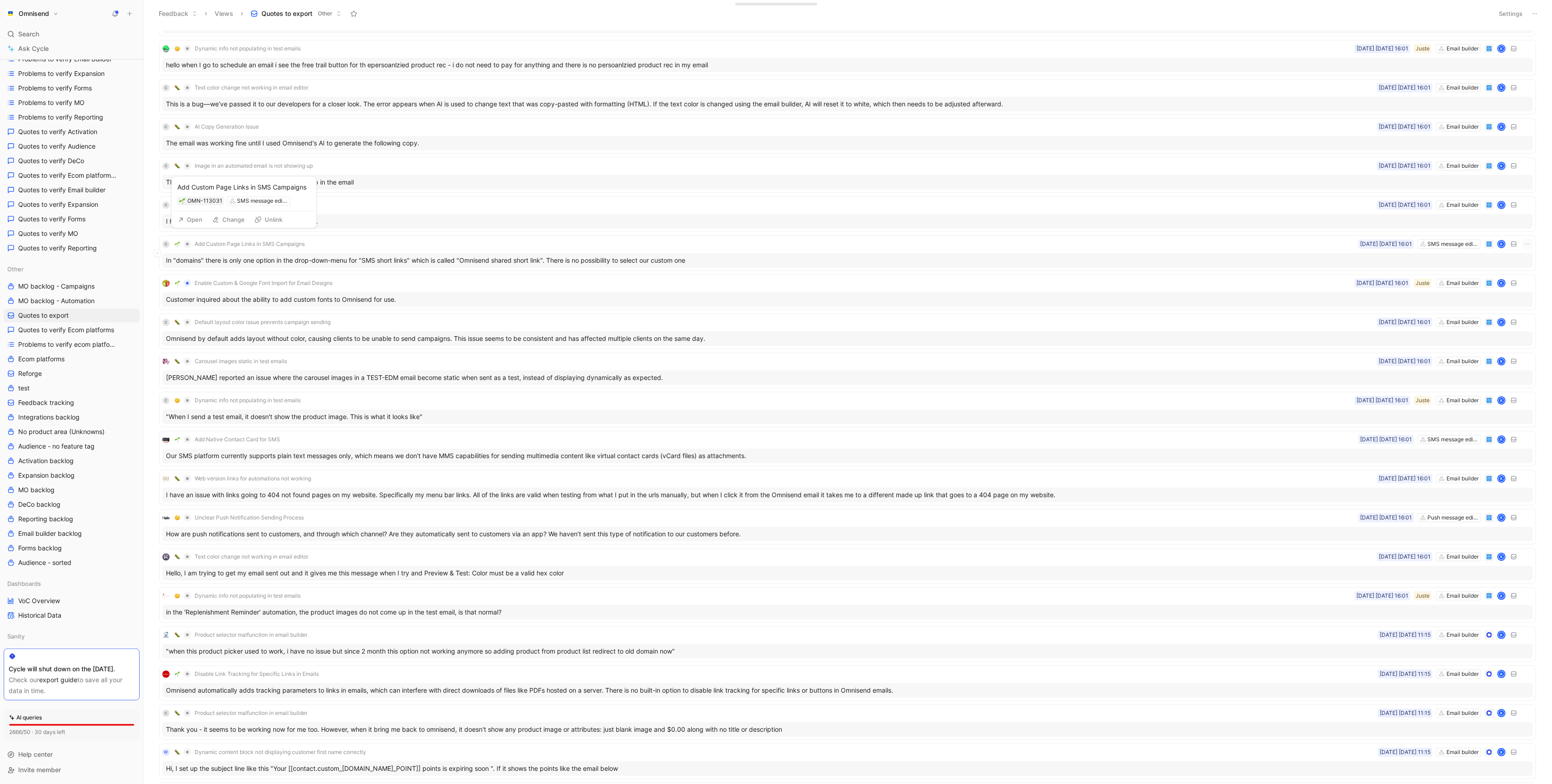
click at [195, 220] on button "Open" at bounding box center [190, 220] width 33 height 13
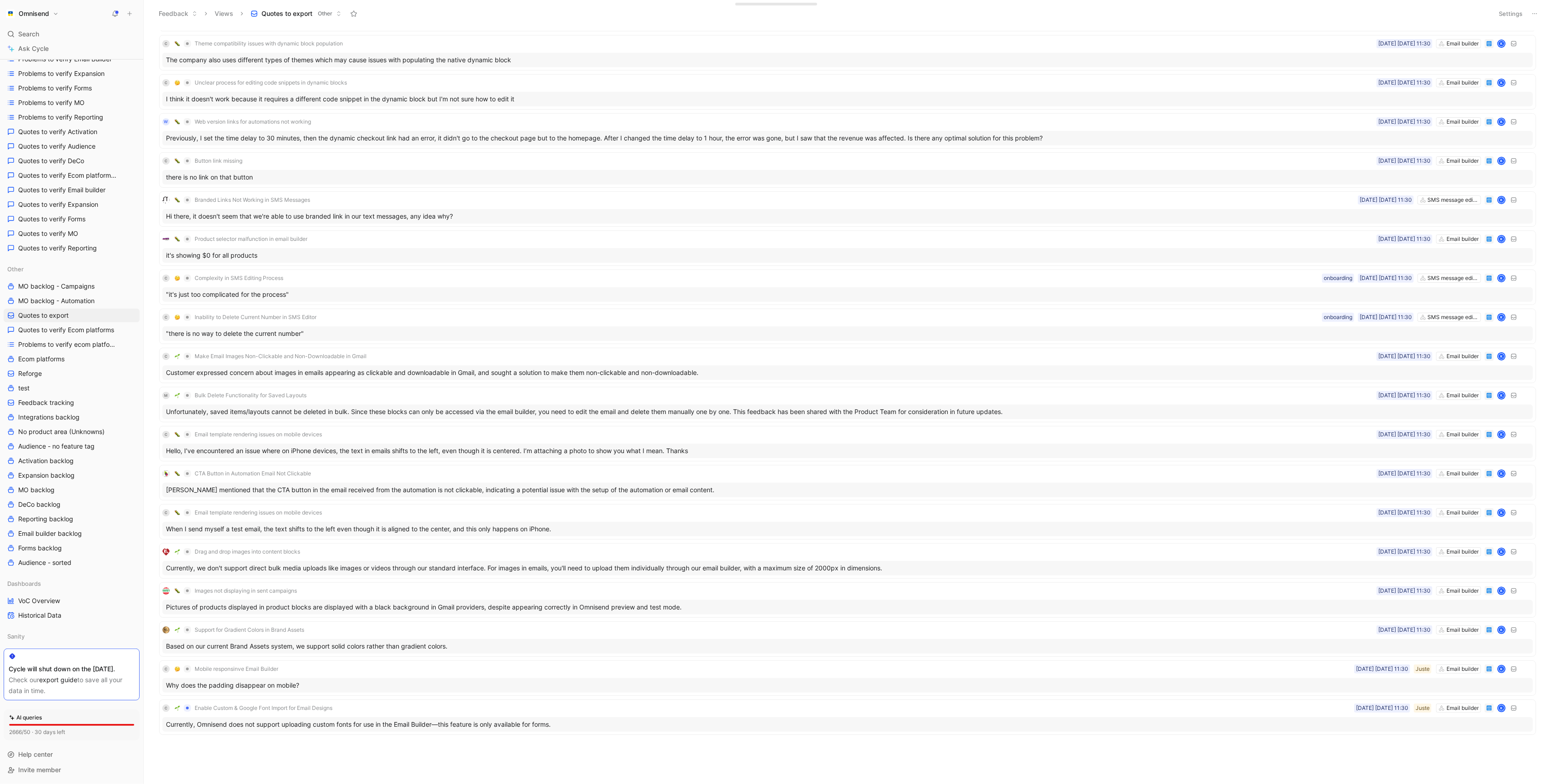
scroll to position [3572, 0]
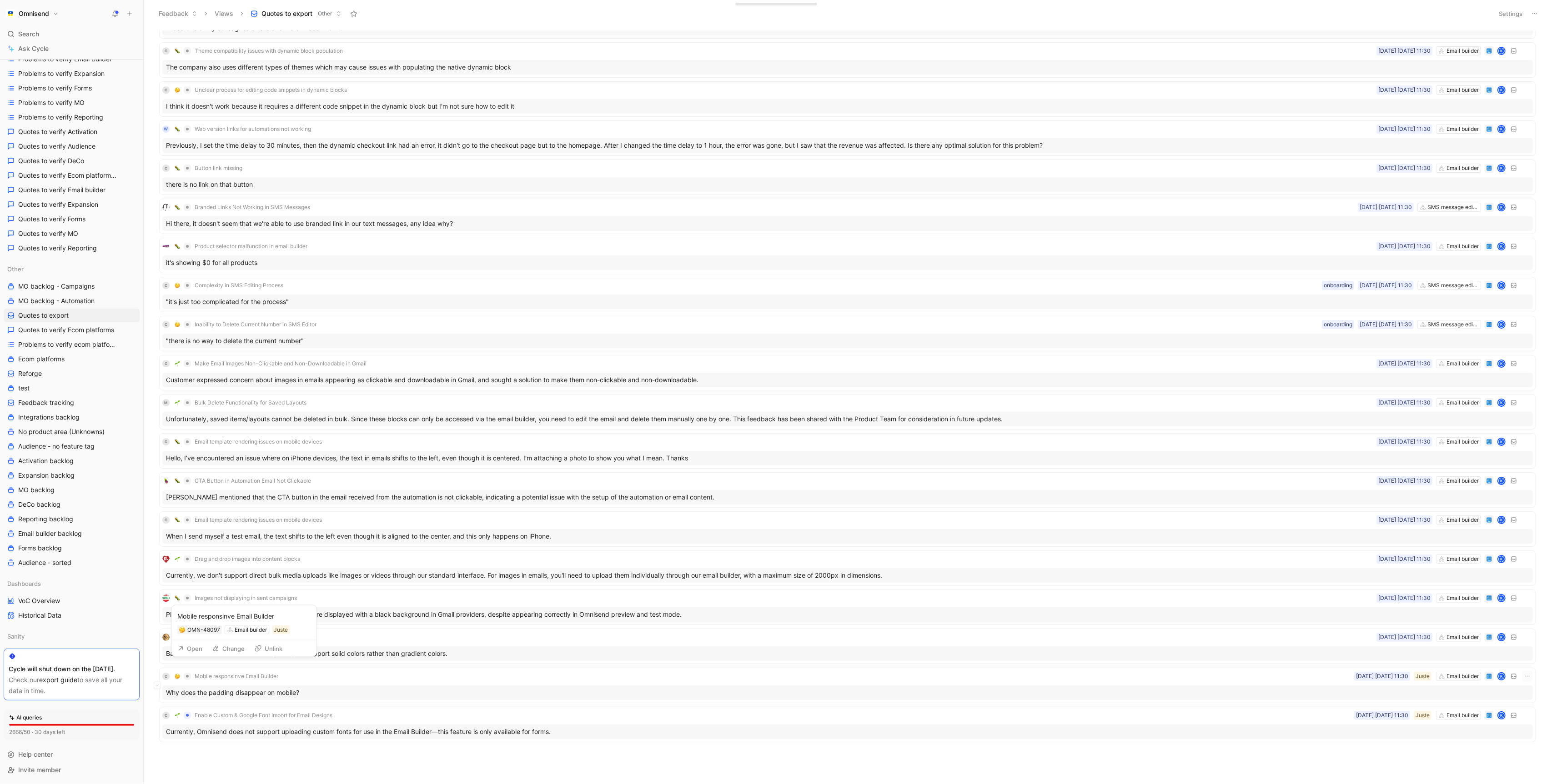
click at [184, 650] on button "Open" at bounding box center [190, 649] width 33 height 13
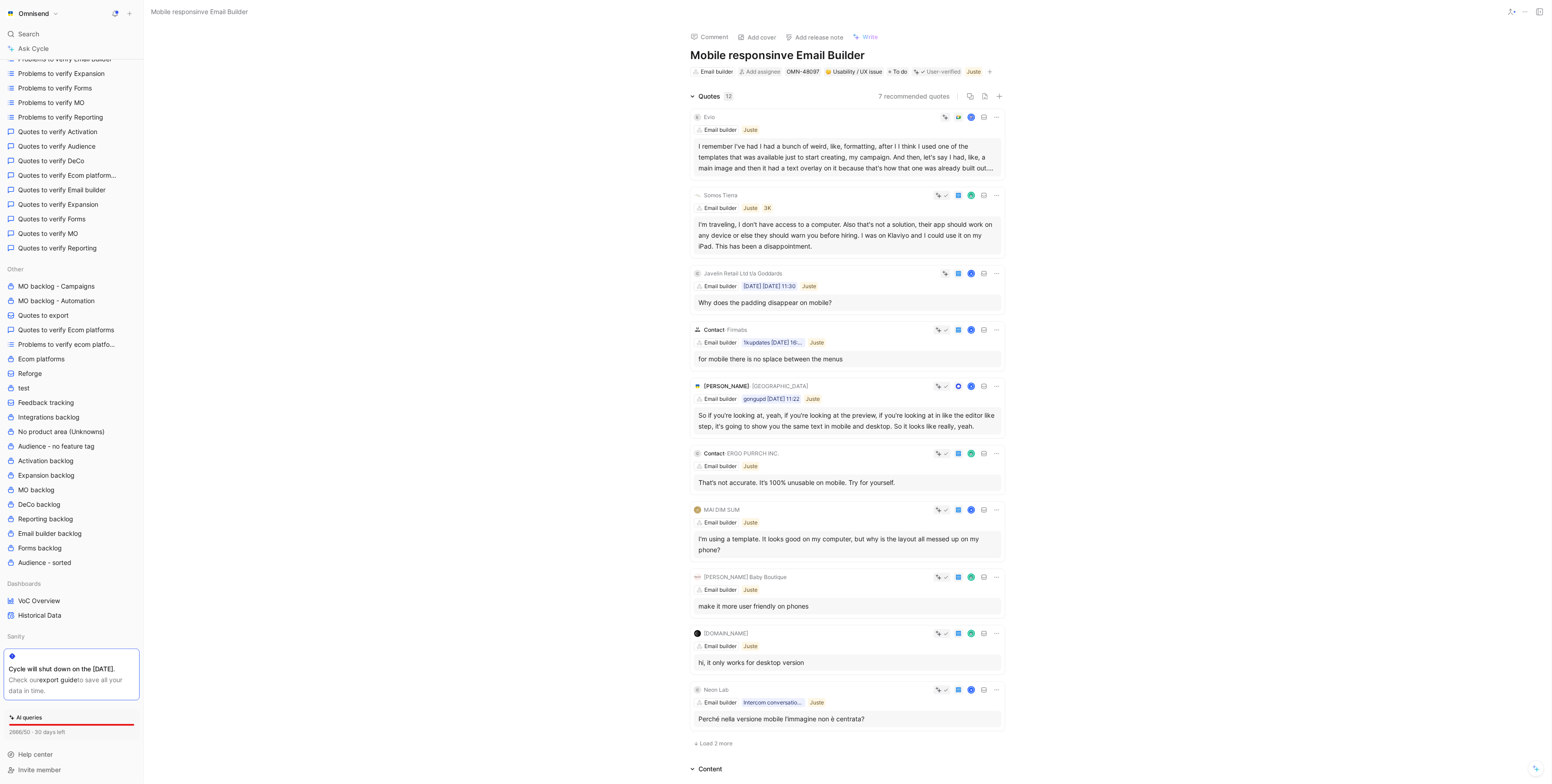
click at [856, 302] on div "Why does the padding disappear on mobile?" at bounding box center [847, 302] width 298 height 11
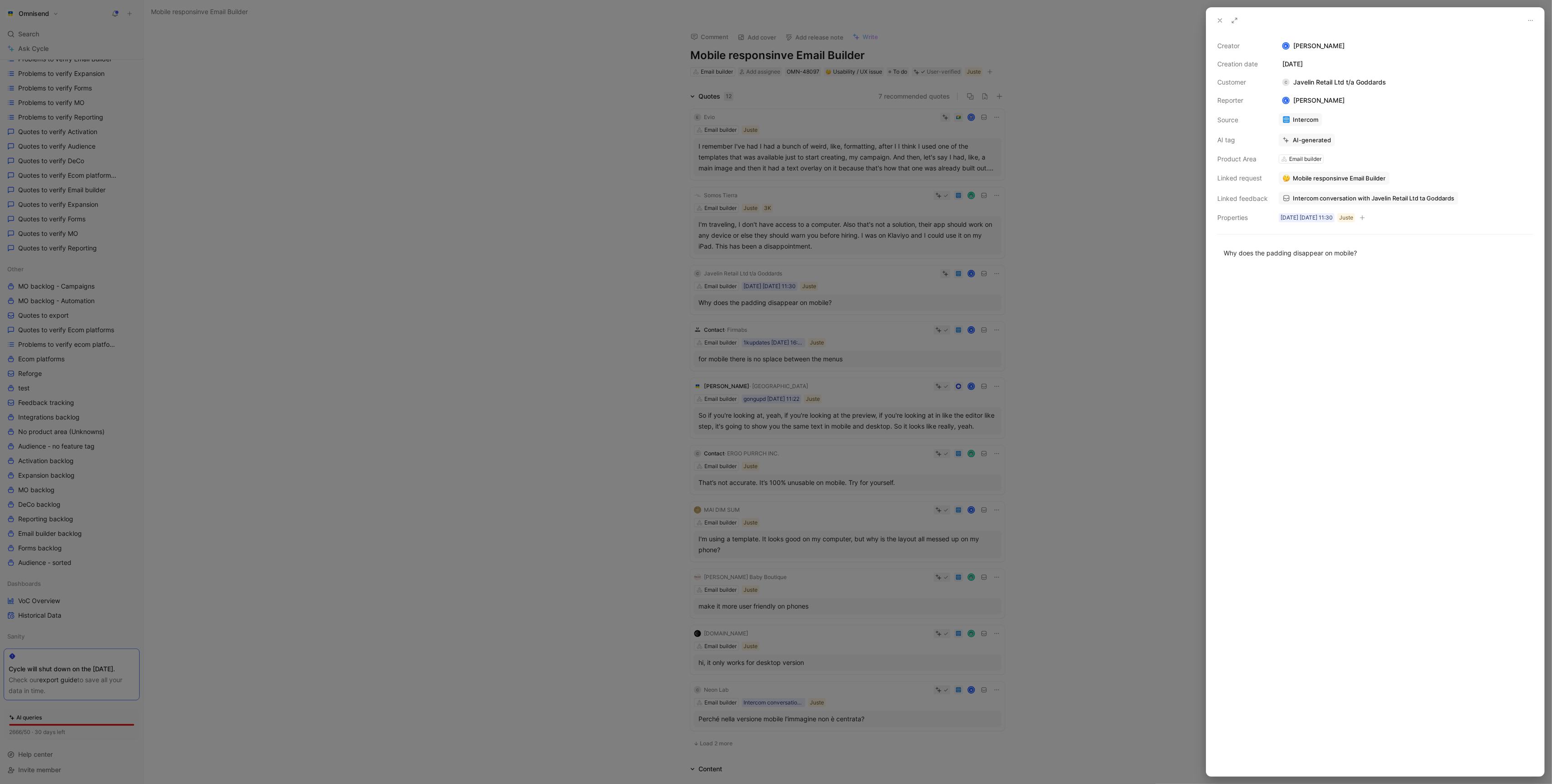
click at [1369, 198] on span "Intercom conversation with Javelin Retail Ltd ta Goddards" at bounding box center [1374, 198] width 162 height 8
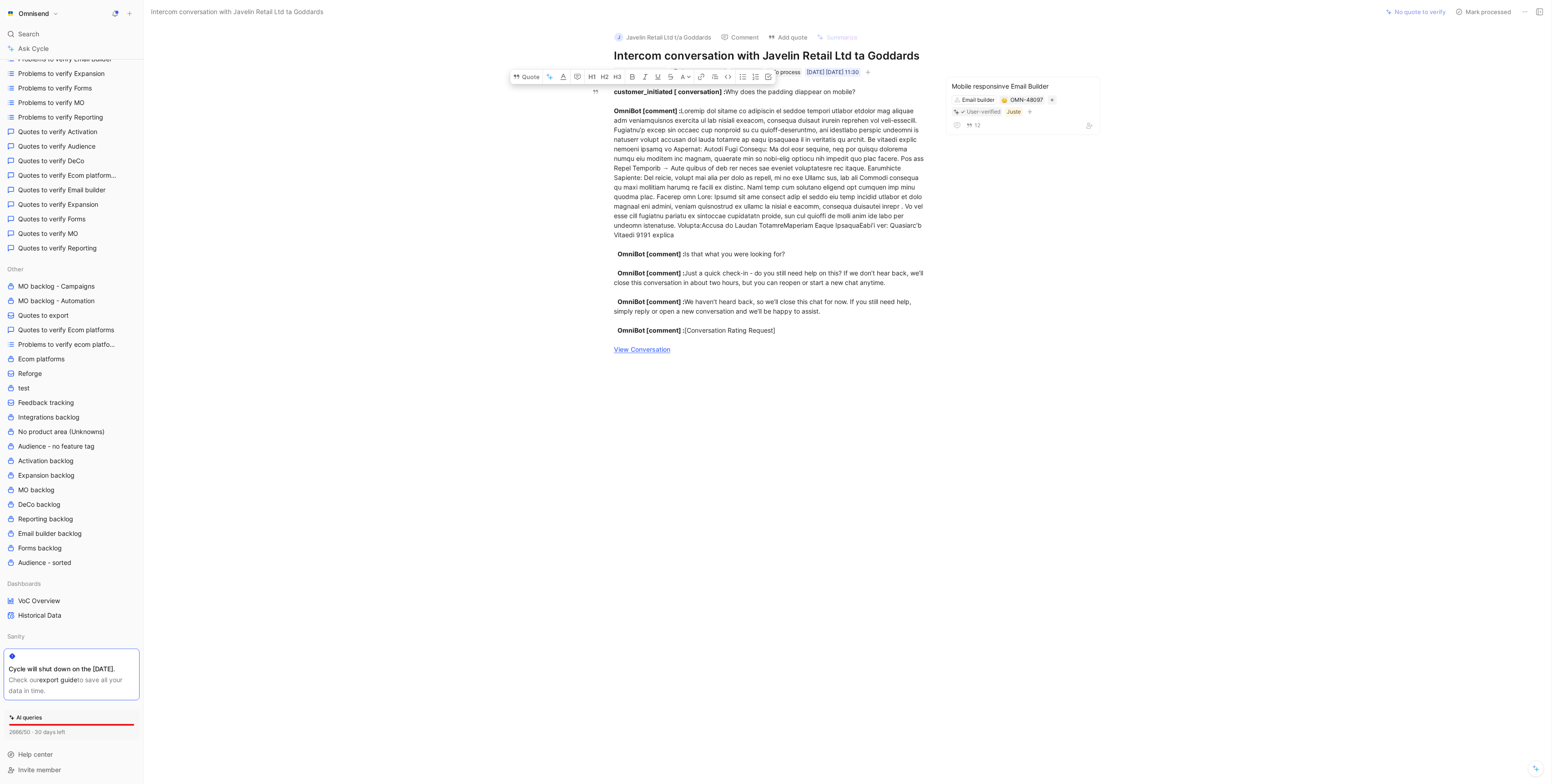
drag, startPoint x: 613, startPoint y: 95, endPoint x: 830, endPoint y: 389, distance: 365.4
click at [830, 389] on div "Quote A customer_initiated [ conversation] : Why does the padding diappear on m…" at bounding box center [771, 338] width 1217 height 523
copy div "loremips_dolorsita [ consectetura] : Eli sedd eiu tempori utlabore et dolore? M…"
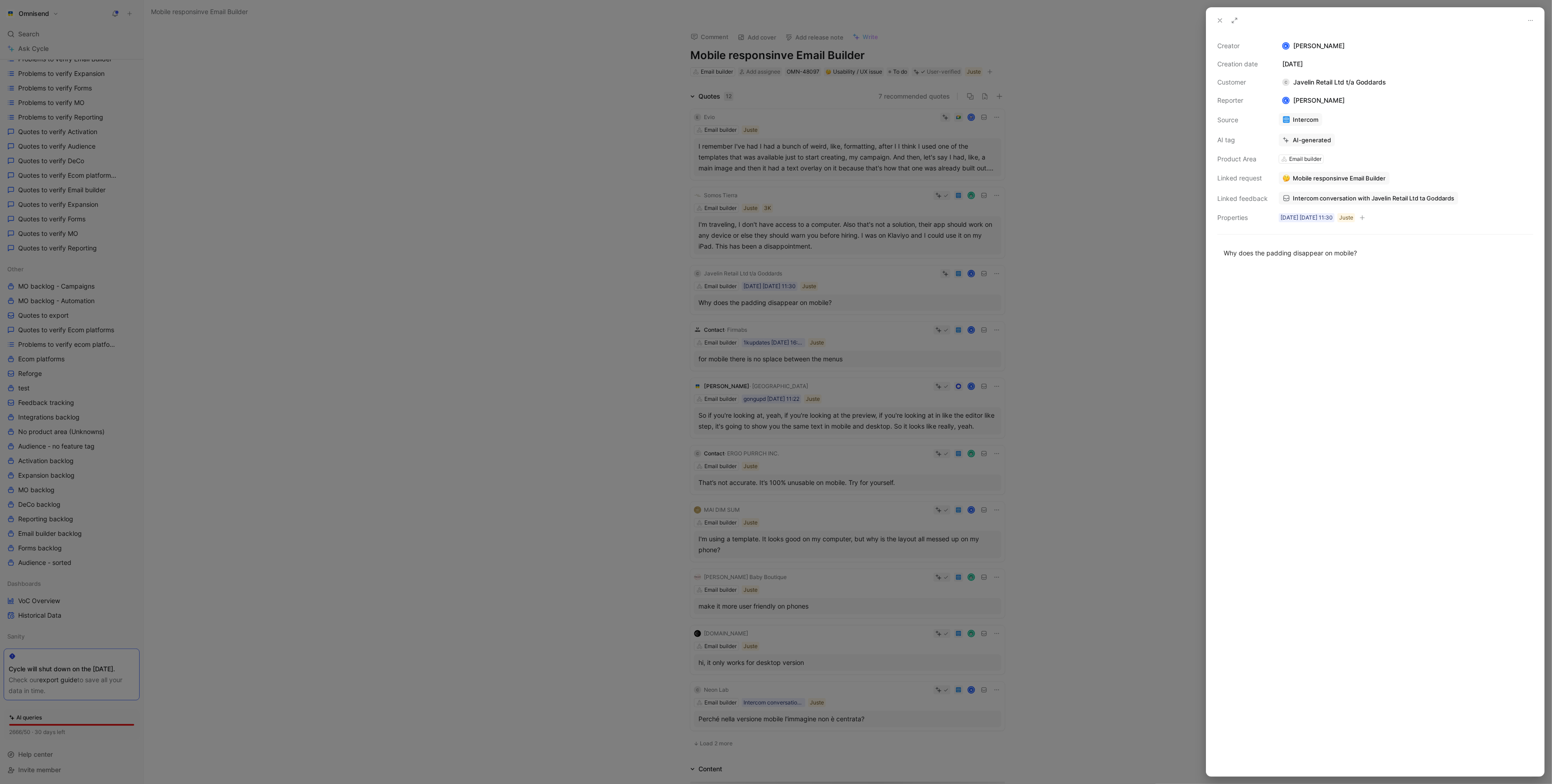
click at [492, 336] on div at bounding box center [776, 392] width 1552 height 784
click at [509, 271] on div at bounding box center [776, 392] width 1552 height 784
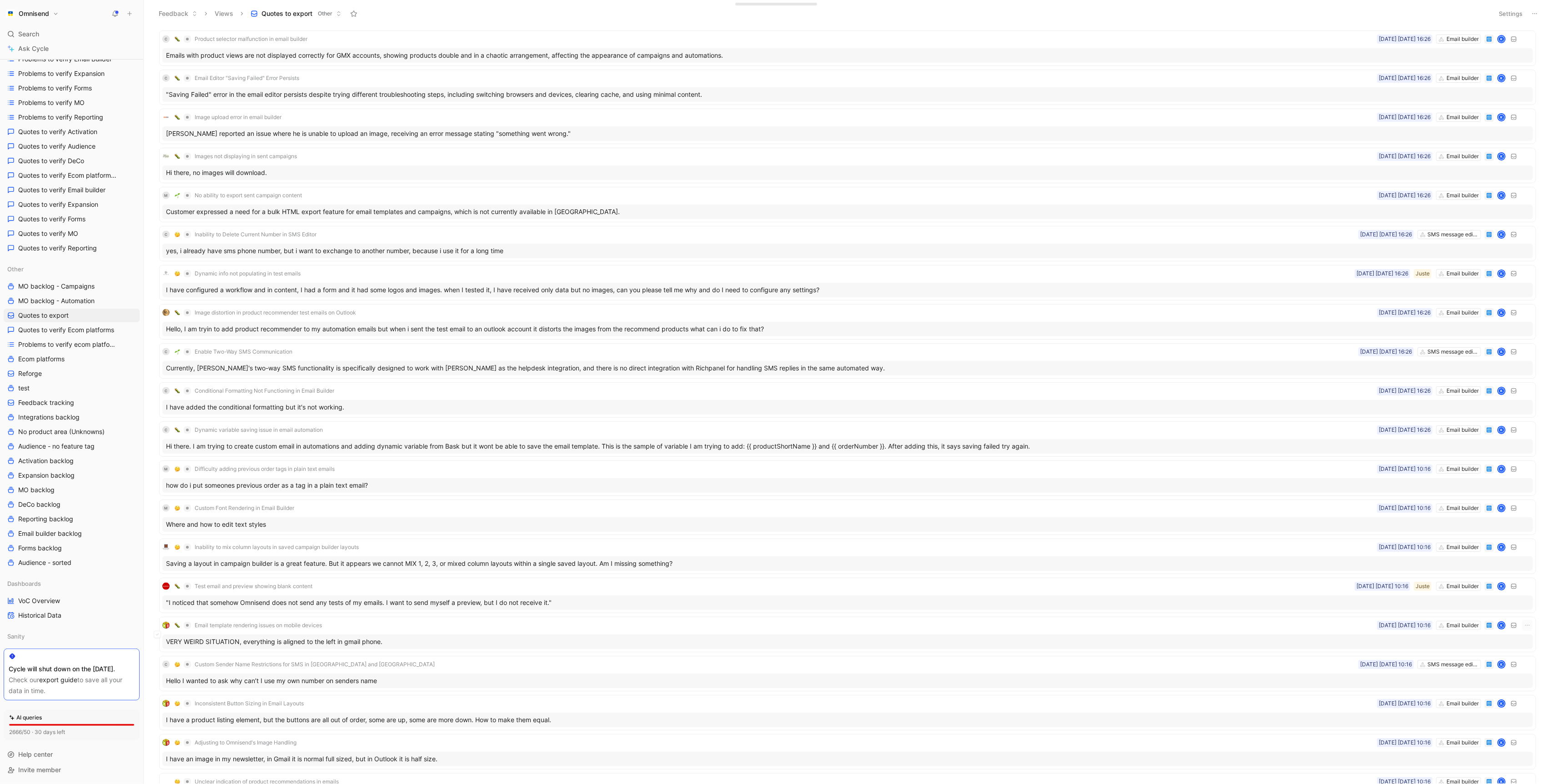
scroll to position [2023, 0]
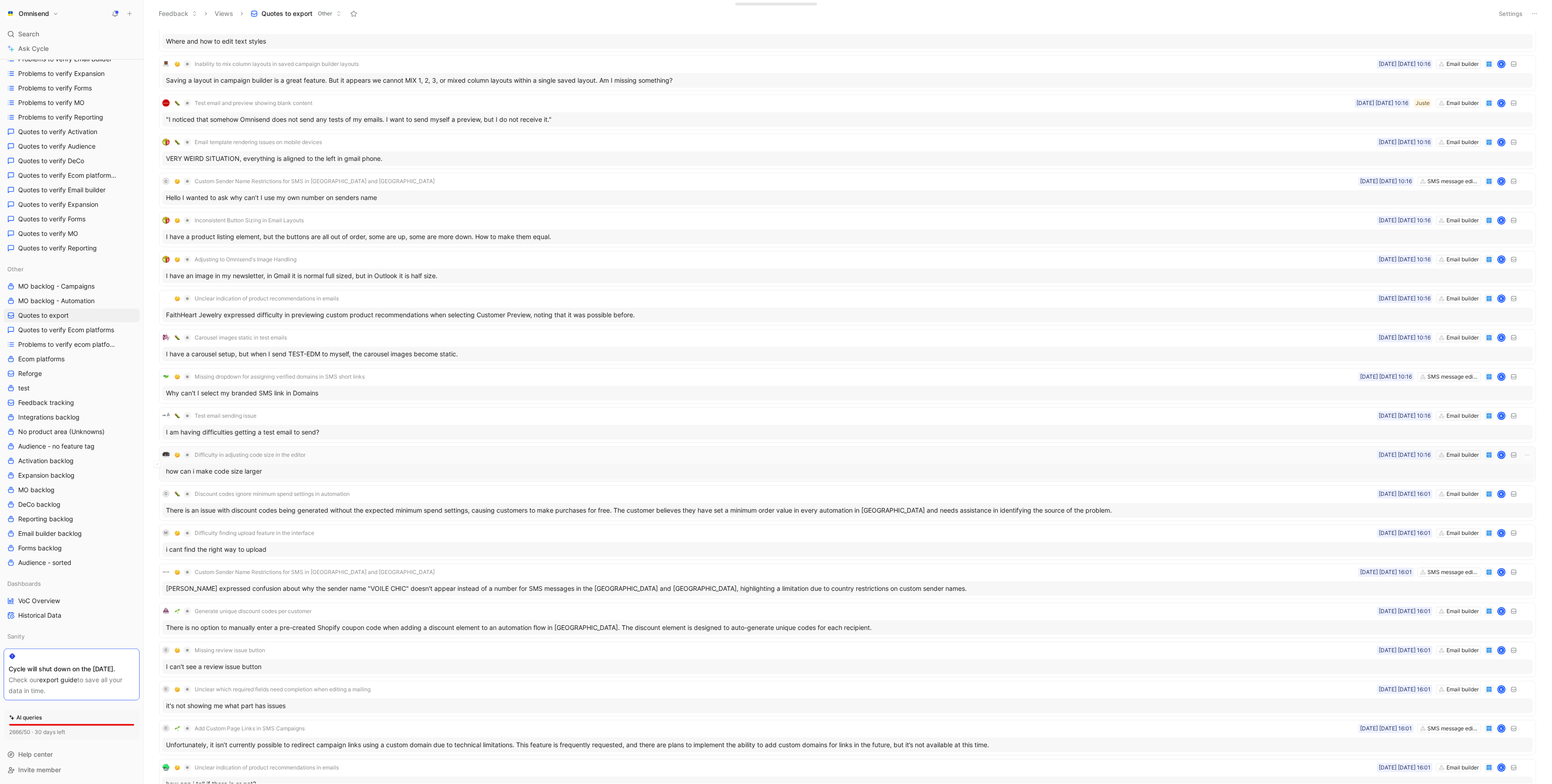
click at [330, 464] on div "how can i make code size larger" at bounding box center [847, 471] width 1370 height 14
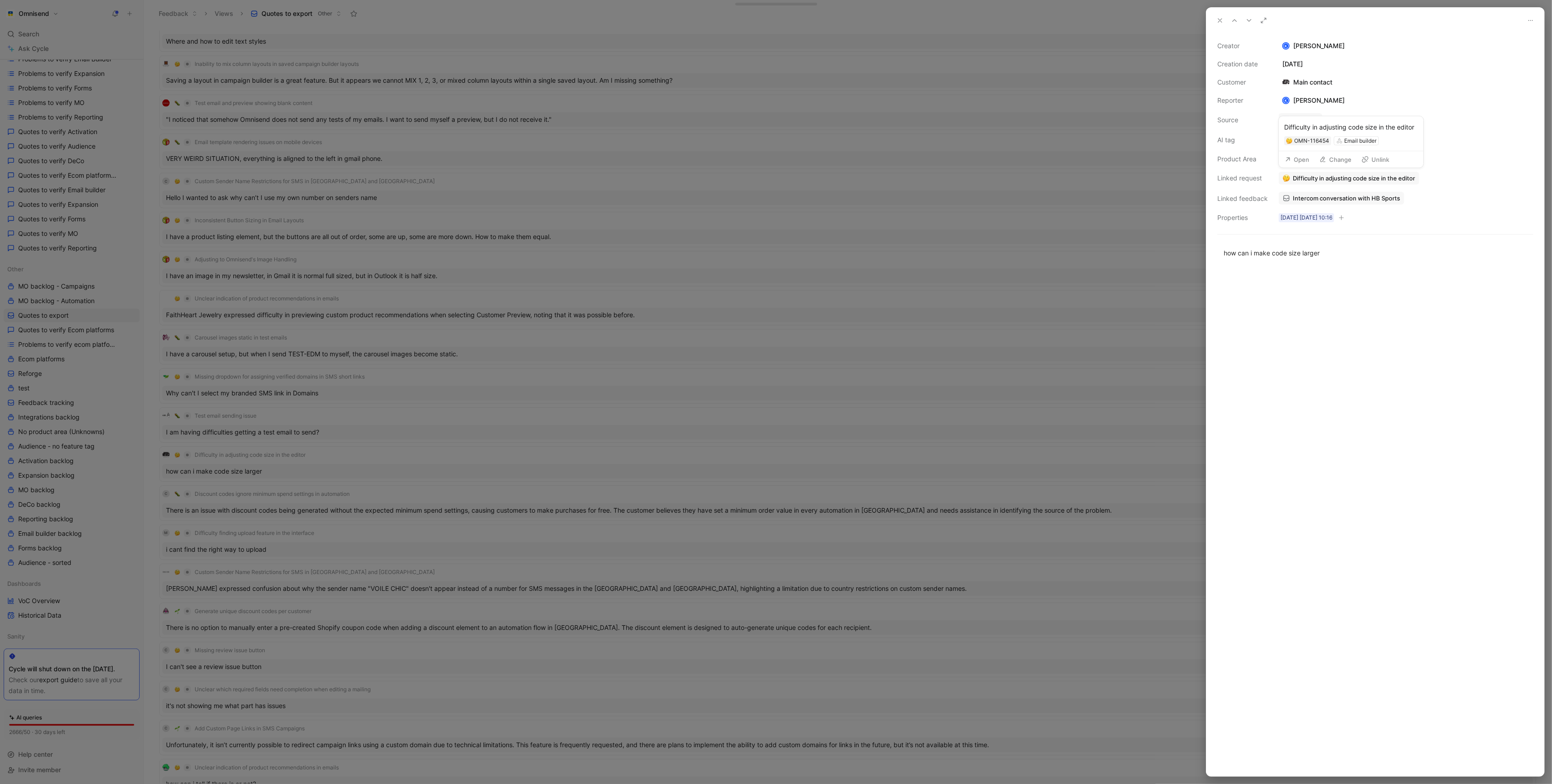
click at [1295, 160] on button "Open" at bounding box center [1297, 160] width 33 height 13
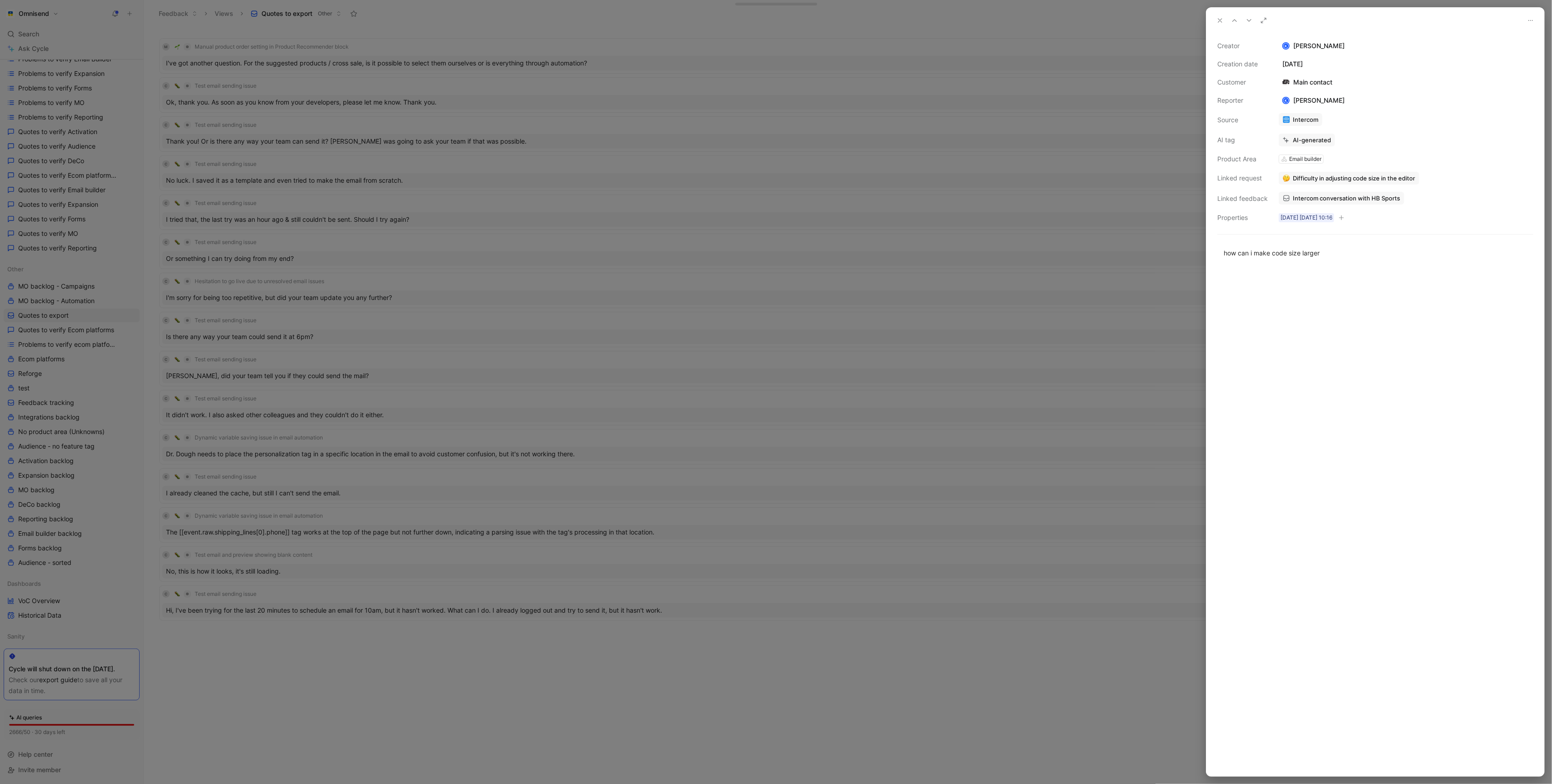
click at [881, 319] on div at bounding box center [776, 392] width 1552 height 784
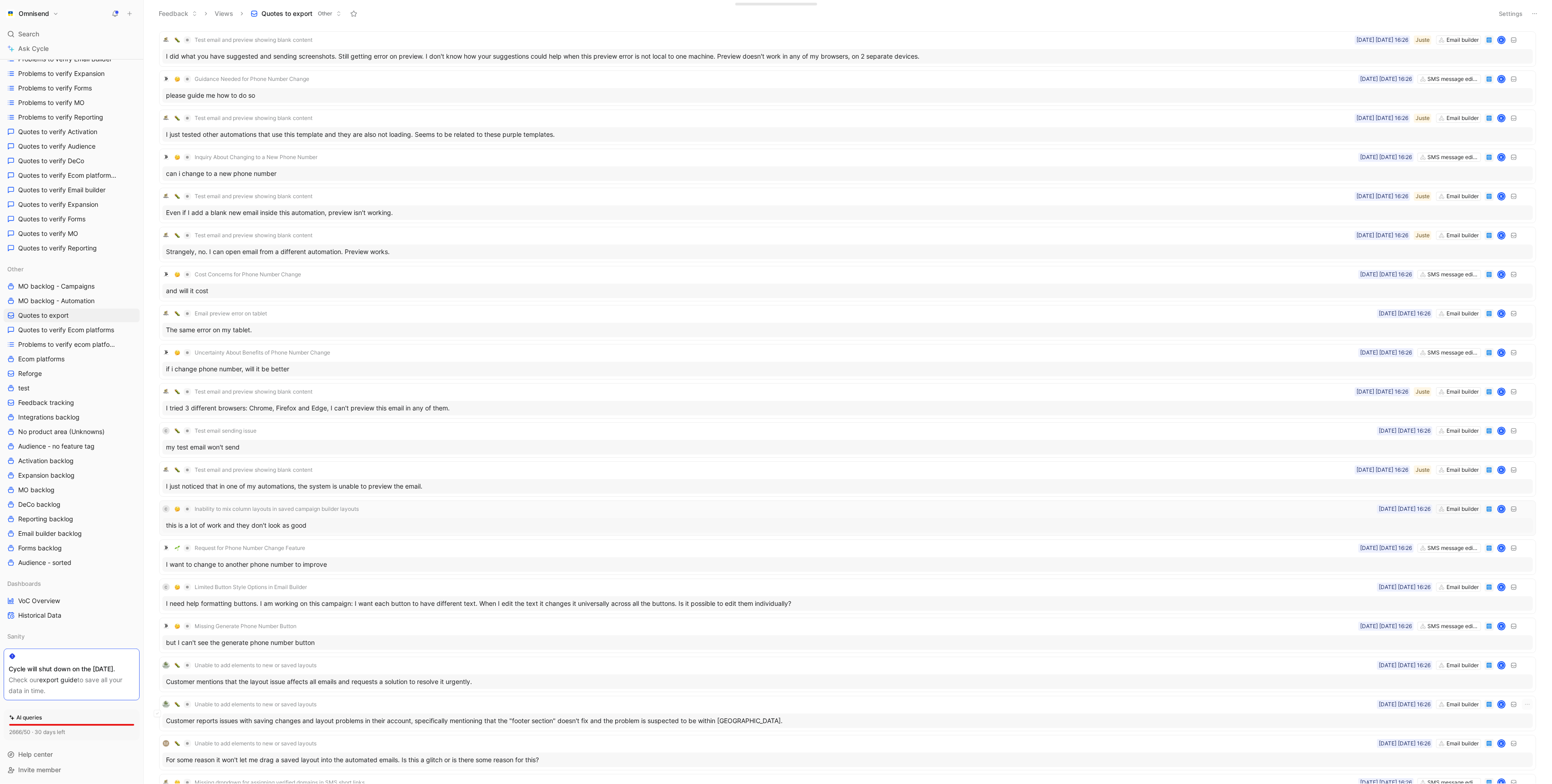
scroll to position [1385, 0]
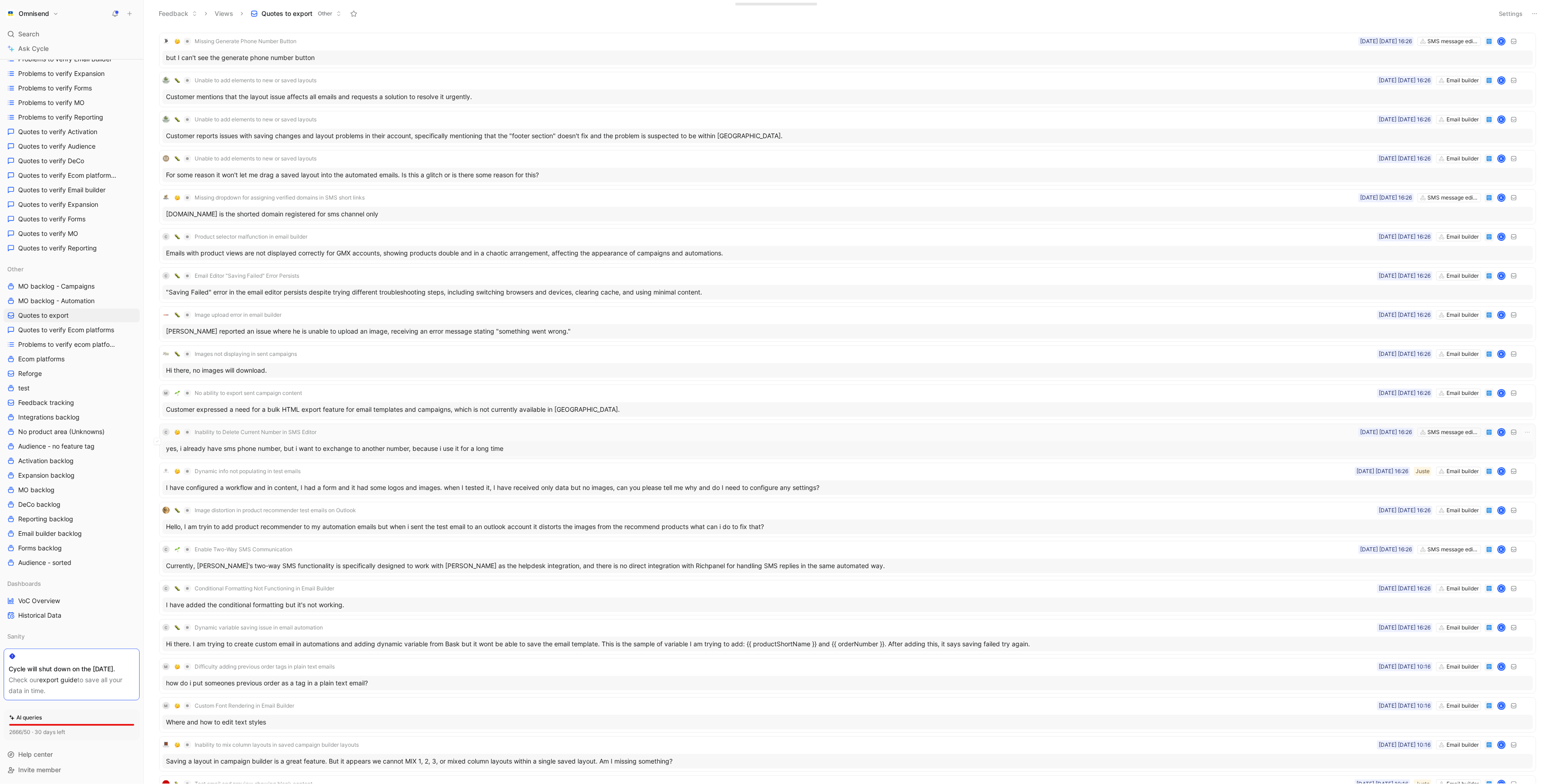
click at [382, 433] on div "C Inability to Delete Current Number in SMS Editor SMS message editor [DATE] [D…" at bounding box center [847, 441] width 1370 height 29
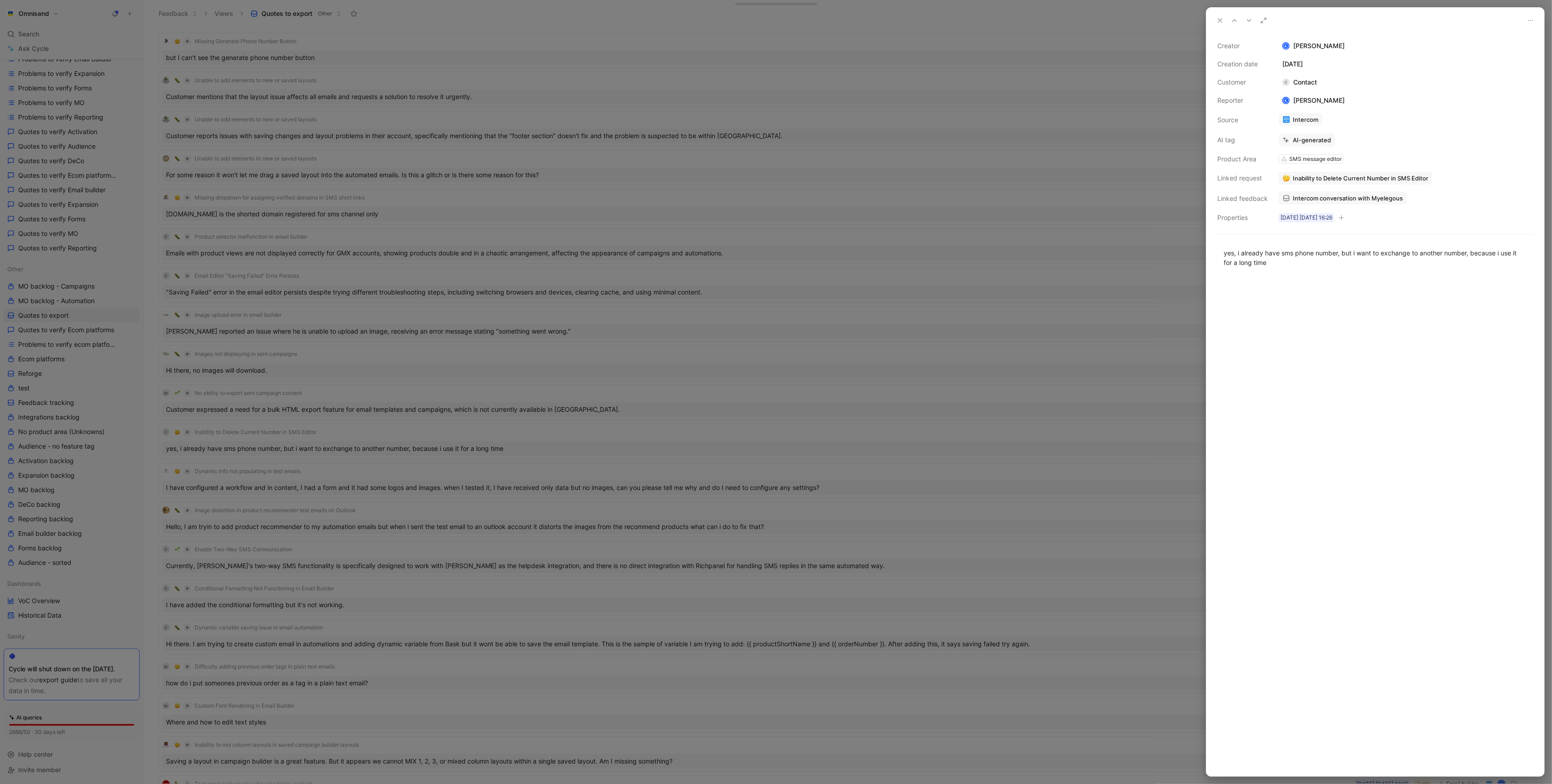
click at [1425, 181] on span "Inability to Delete Current Number in SMS Editor" at bounding box center [1360, 178] width 135 height 8
click at [1307, 158] on button "Open" at bounding box center [1297, 160] width 33 height 13
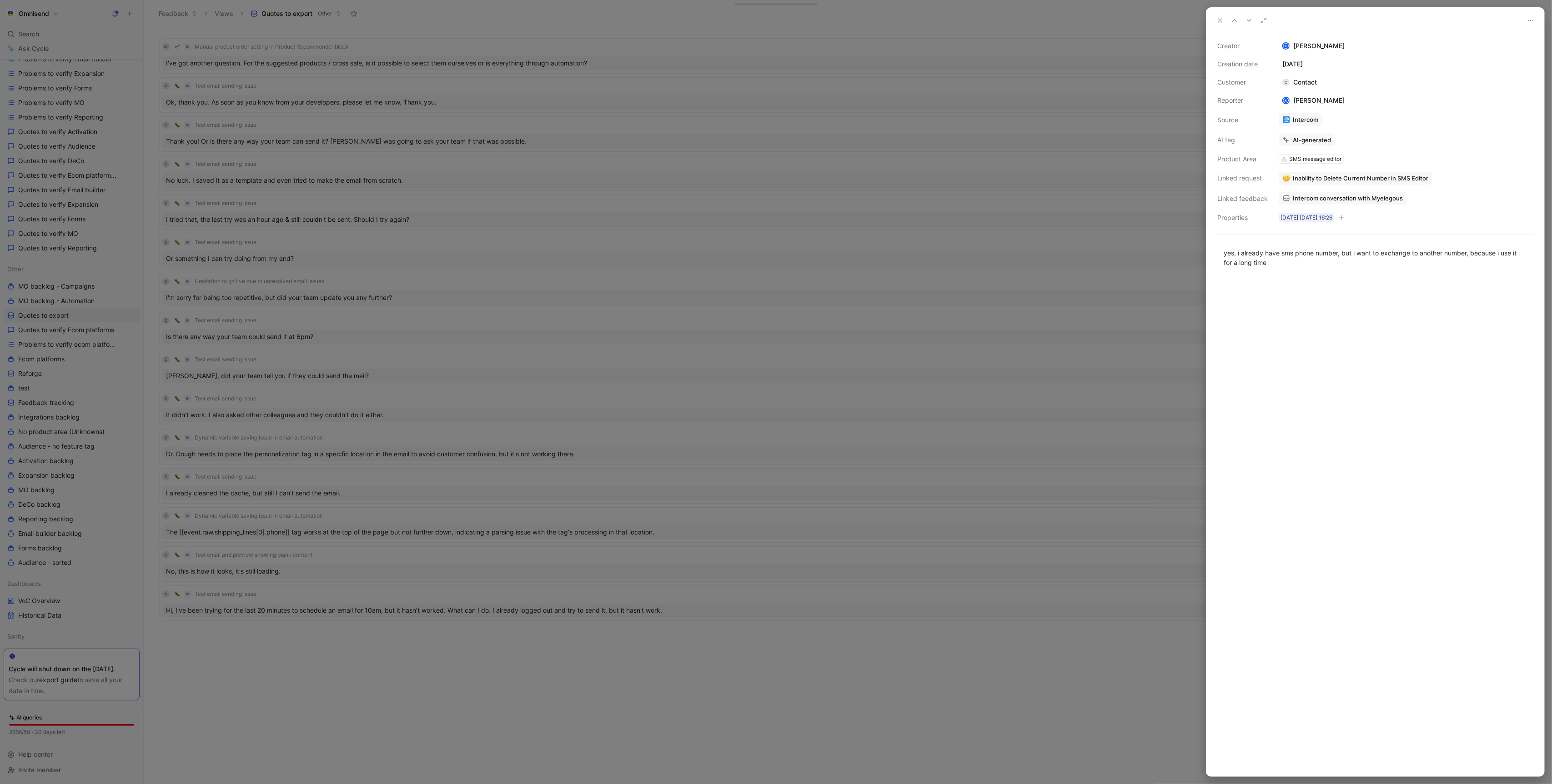
click at [484, 366] on div at bounding box center [776, 392] width 1552 height 784
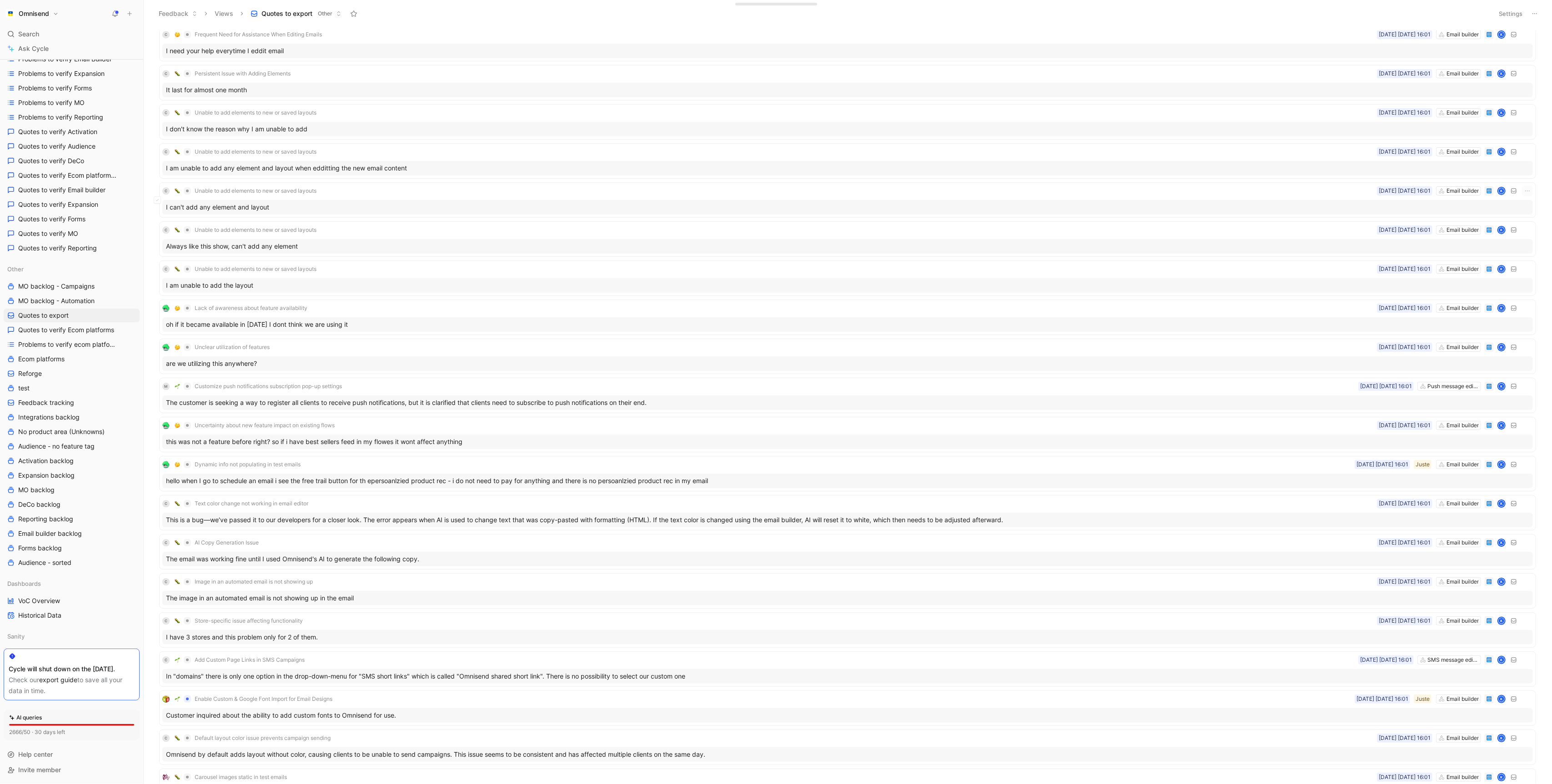
scroll to position [2652, 0]
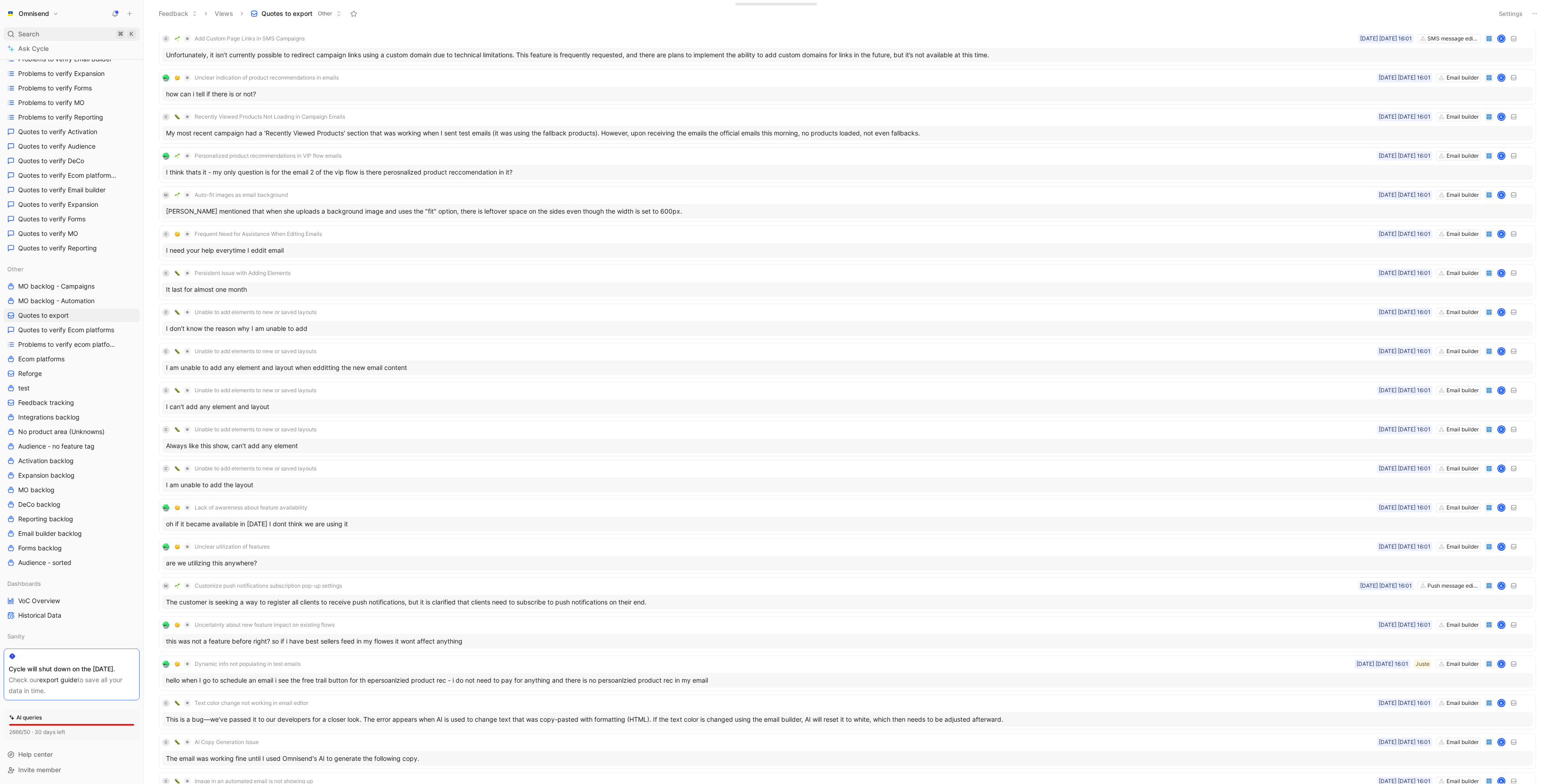
click at [45, 31] on div "Search ⌘ K" at bounding box center [71, 34] width 136 height 14
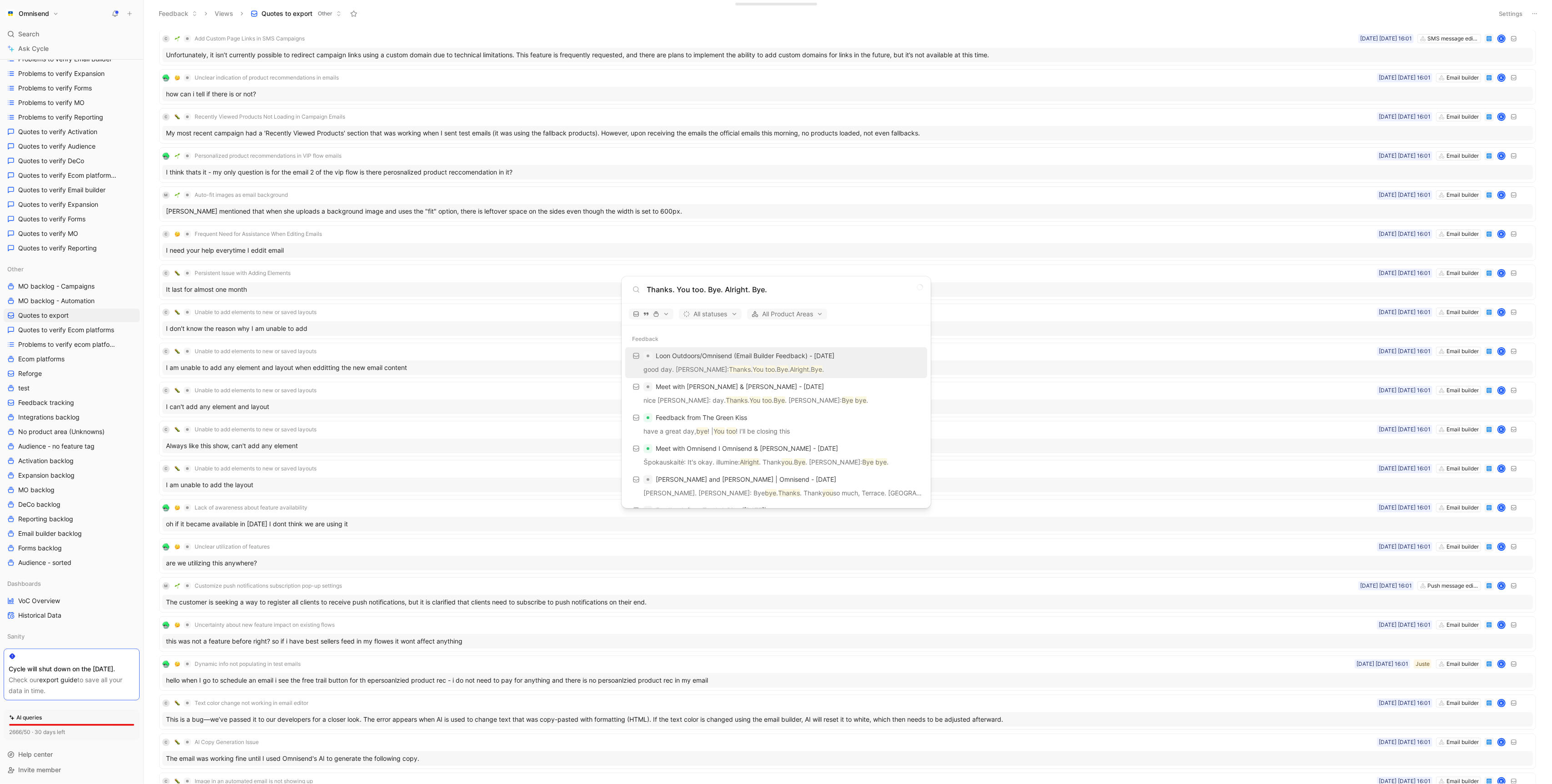
type input "Thanks. You too. Bye. Alright. Bye."
click at [830, 369] on p "good day. [PERSON_NAME]: Thanks . You too . Bye . Alright . Bye ." at bounding box center [776, 371] width 296 height 14
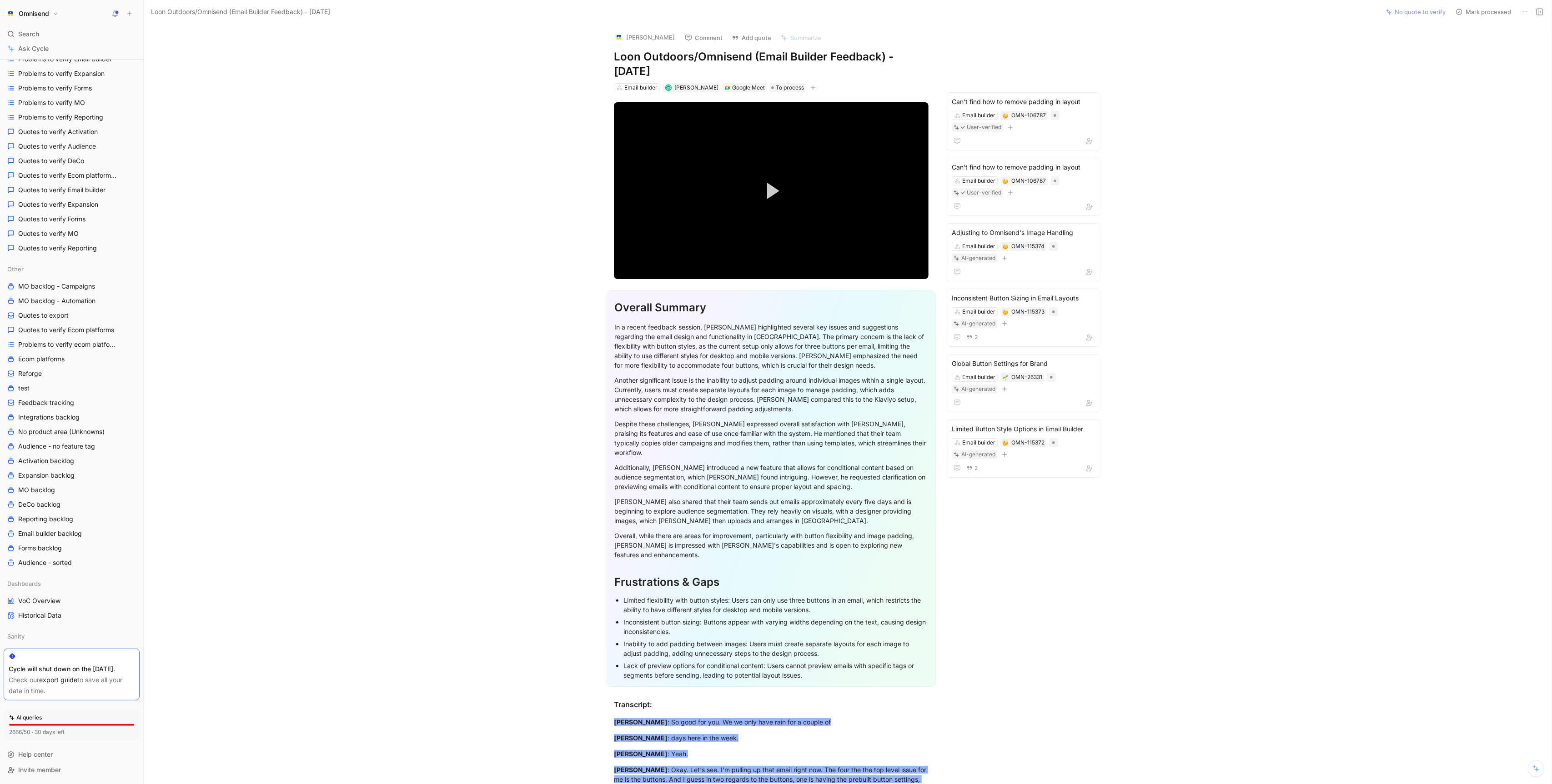
click at [539, 339] on section "Overall Summary In a recent feedback session, [PERSON_NAME] highlighted several…" at bounding box center [771, 489] width 1217 height 412
click at [604, 525] on section "Overall Summary In a recent feedback session, [PERSON_NAME] highlighted several…" at bounding box center [771, 489] width 1217 height 412
click at [680, 618] on div "Inconsistent button sizing: Buttons appear with varying widths depending on the…" at bounding box center [775, 627] width 304 height 19
click at [688, 735] on span ": days here in the week." at bounding box center [703, 738] width 71 height 8
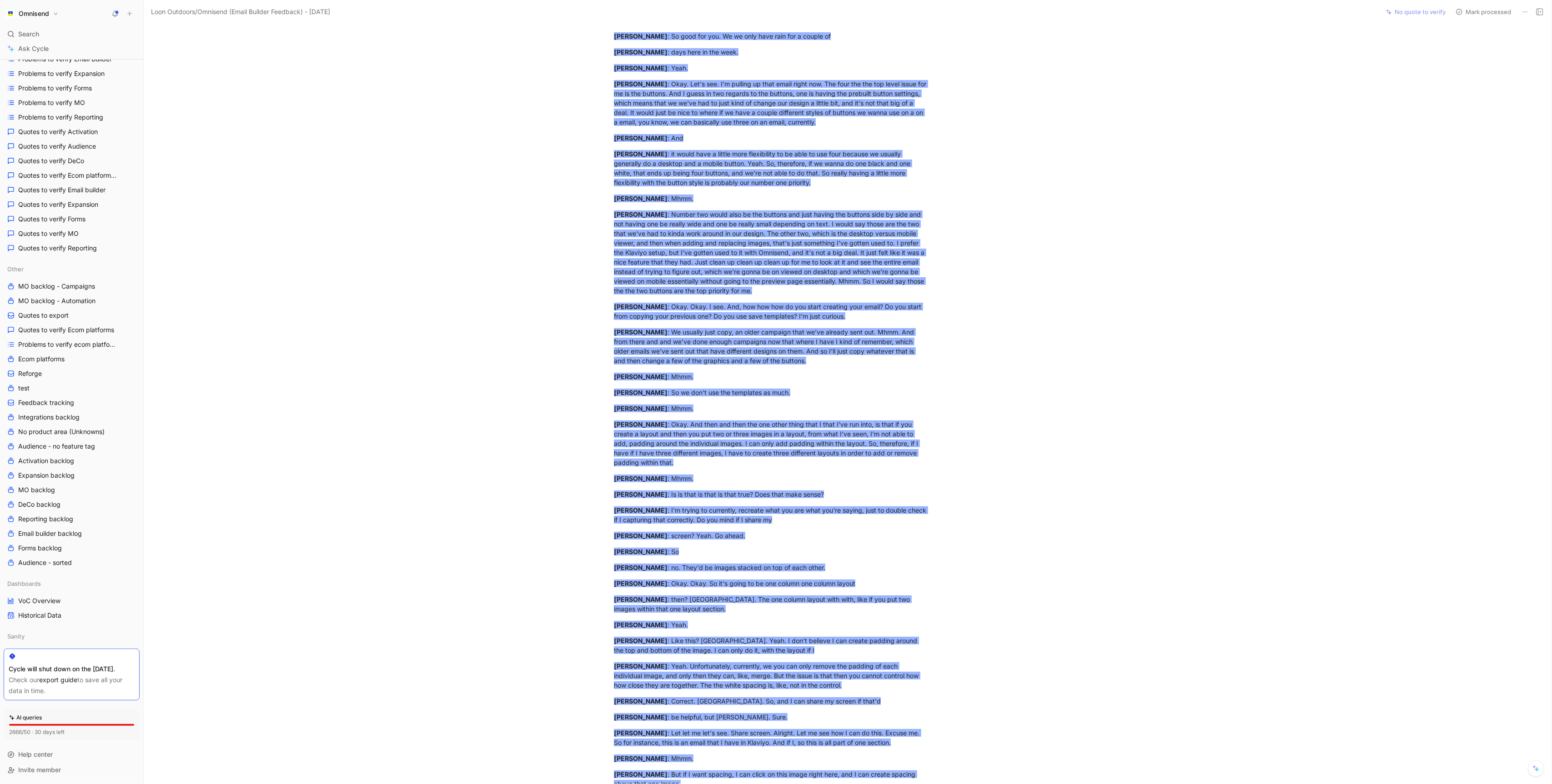
click at [688, 731] on span ": Let let me let's see. Share screen. Alright. Let me see how I can do this. Ex…" at bounding box center [767, 738] width 308 height 18
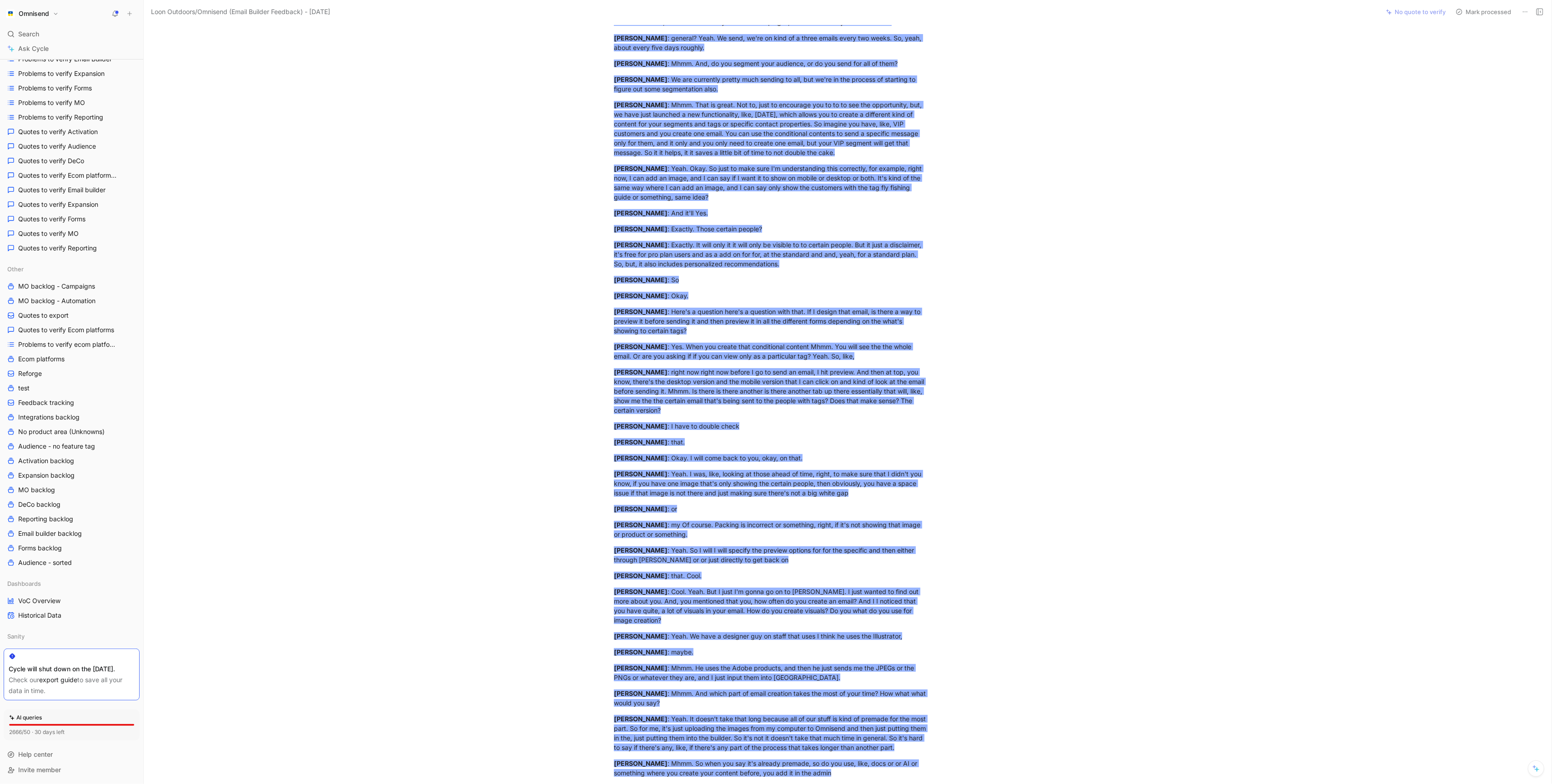
click at [688, 731] on span ": Yeah. It doesn't take that long because all of our stuff is kind of premade f…" at bounding box center [770, 733] width 314 height 36
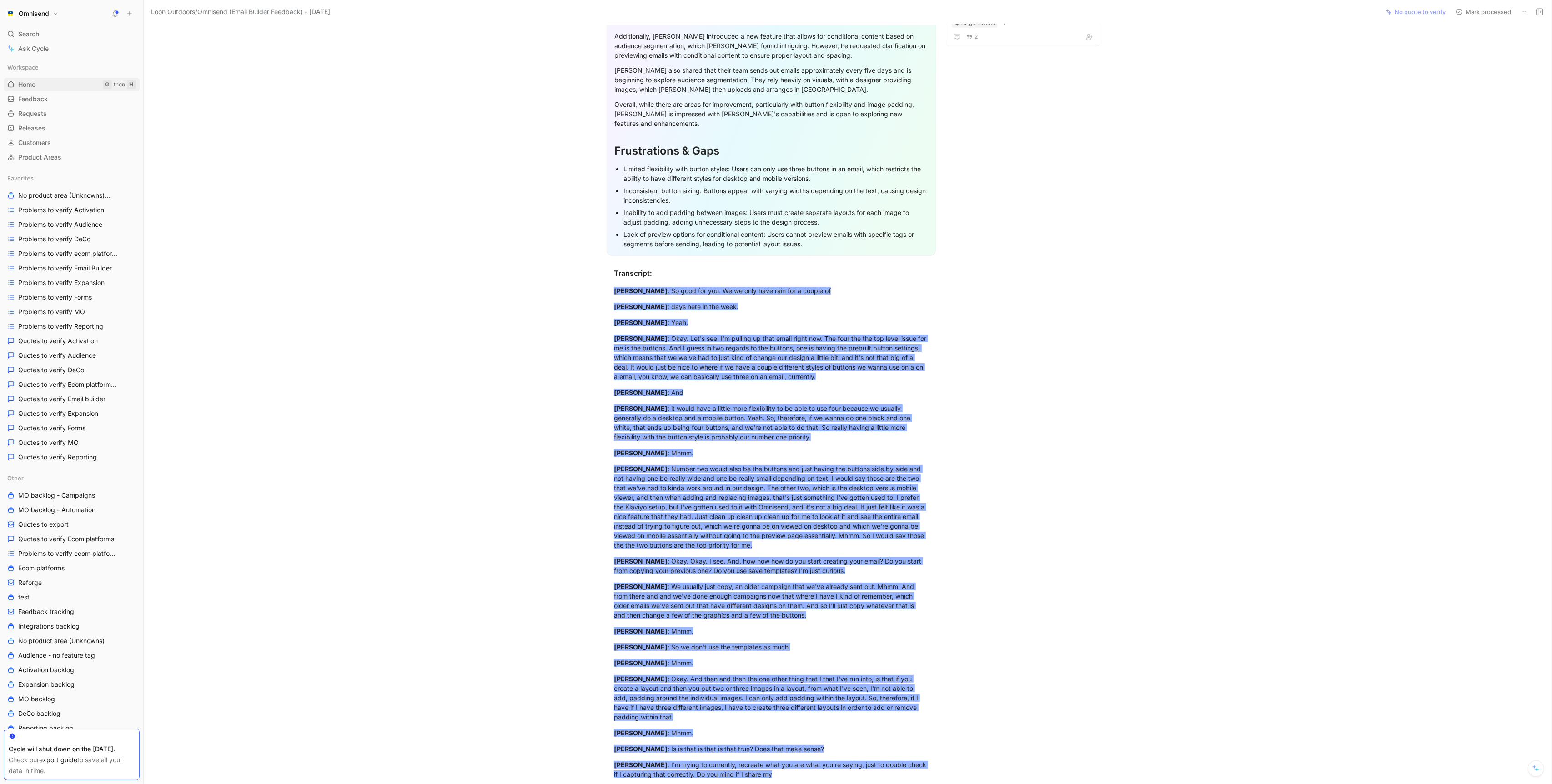
click at [34, 82] on span "Home" at bounding box center [27, 85] width 18 height 9
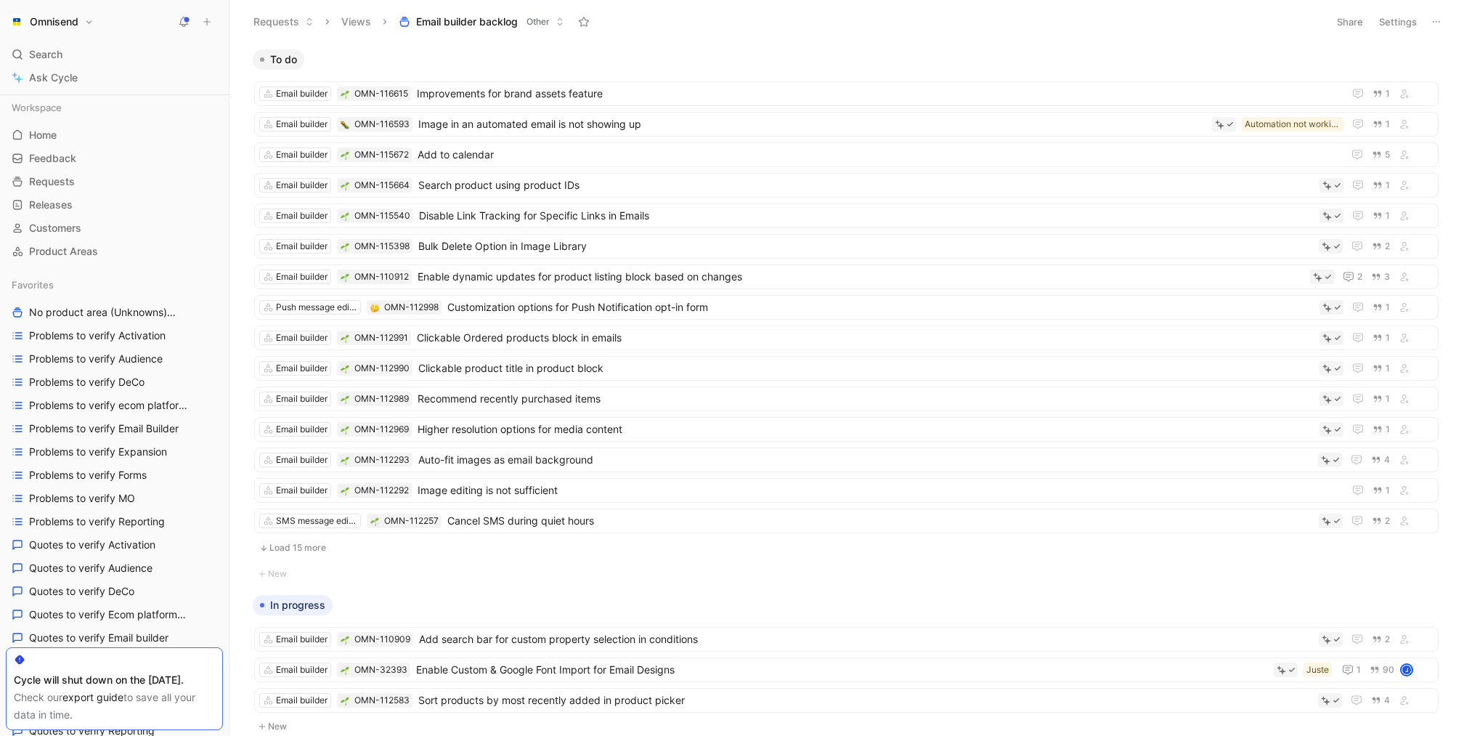
scroll to position [181, 0]
